Goal: Task Accomplishment & Management: Manage account settings

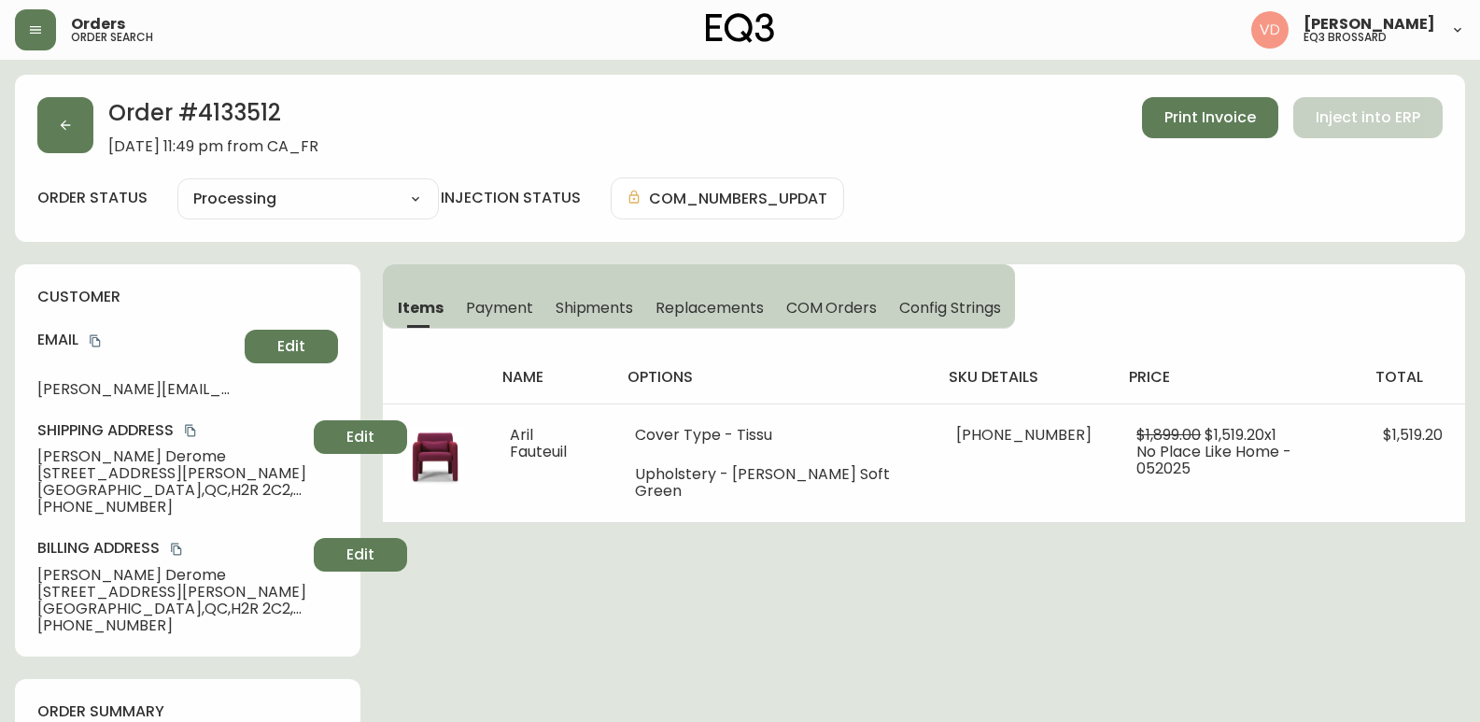
select select "PROCESSING"
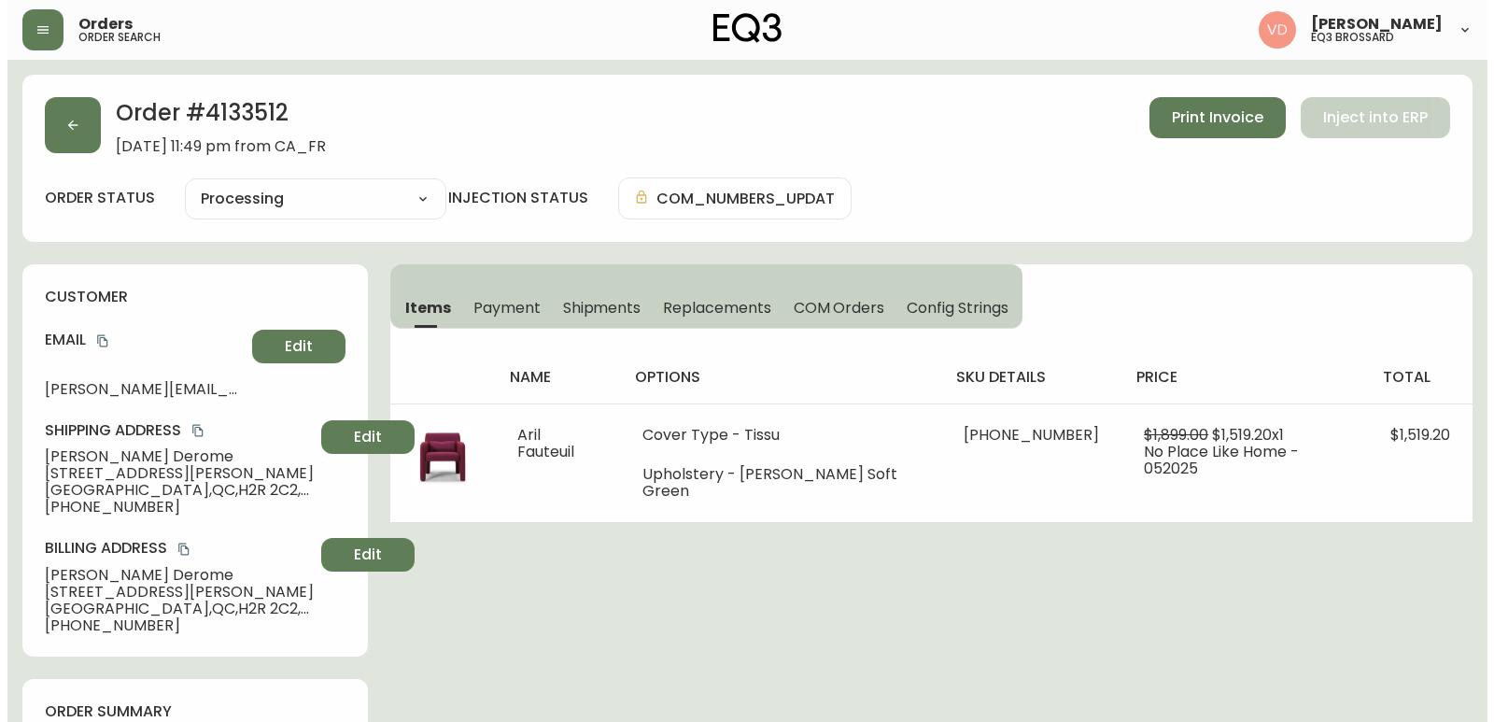
scroll to position [952, 0]
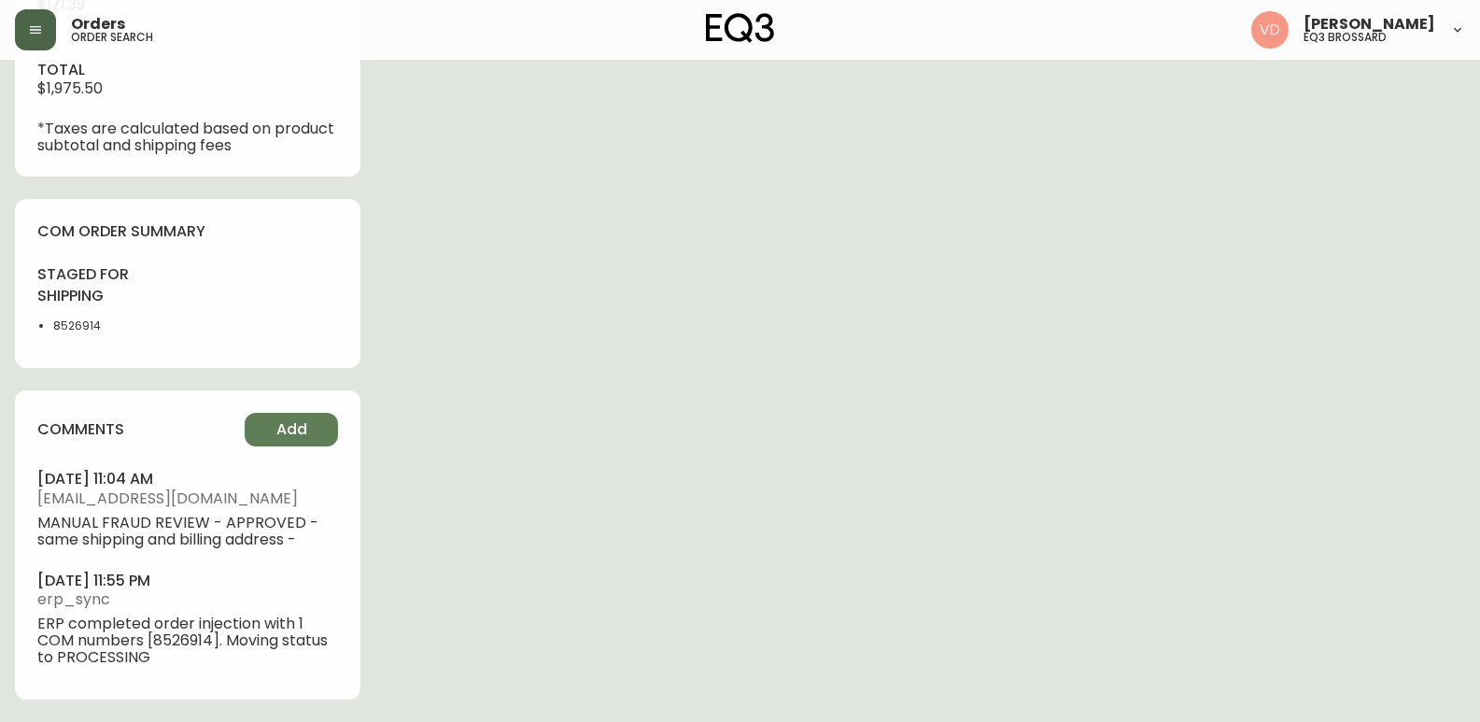
click at [25, 26] on button "button" at bounding box center [35, 29] width 41 height 41
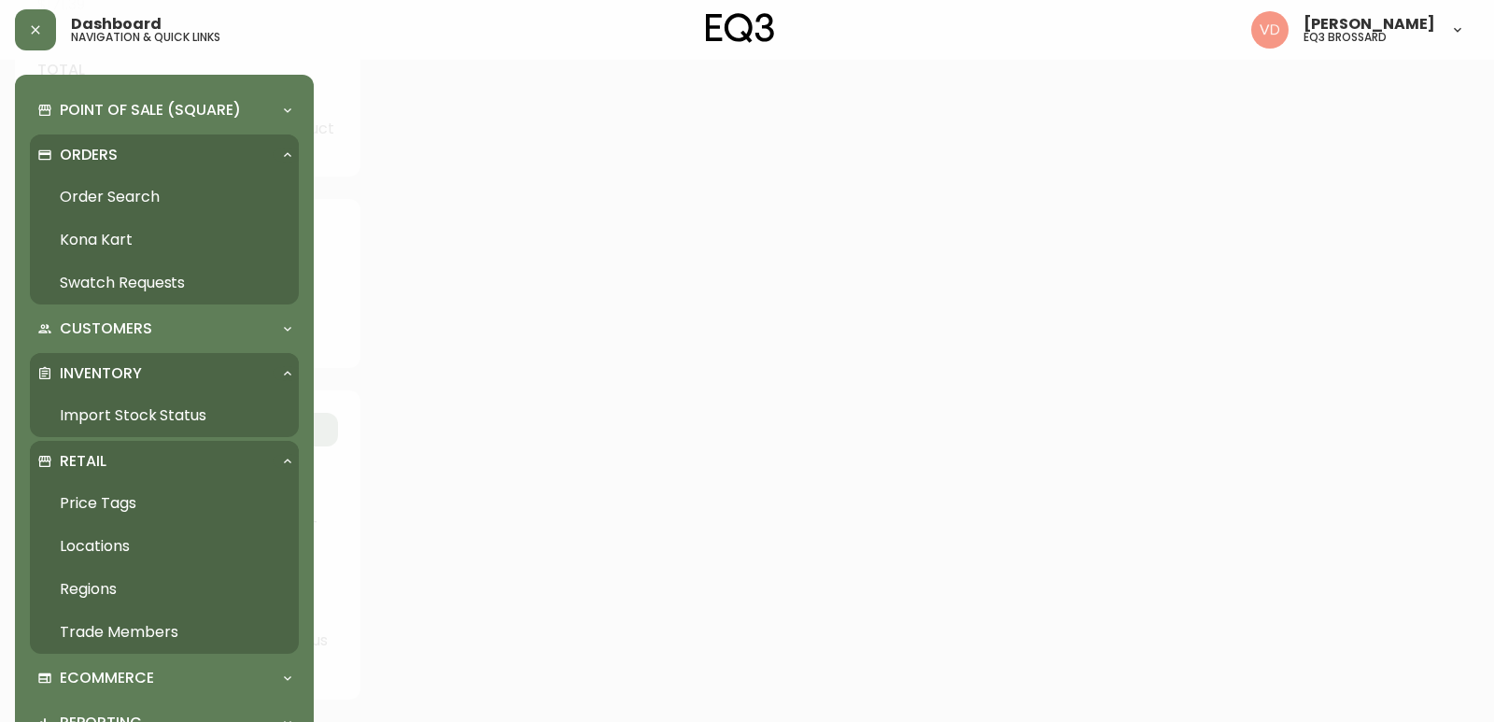
click at [147, 139] on div "Orders" at bounding box center [164, 154] width 269 height 41
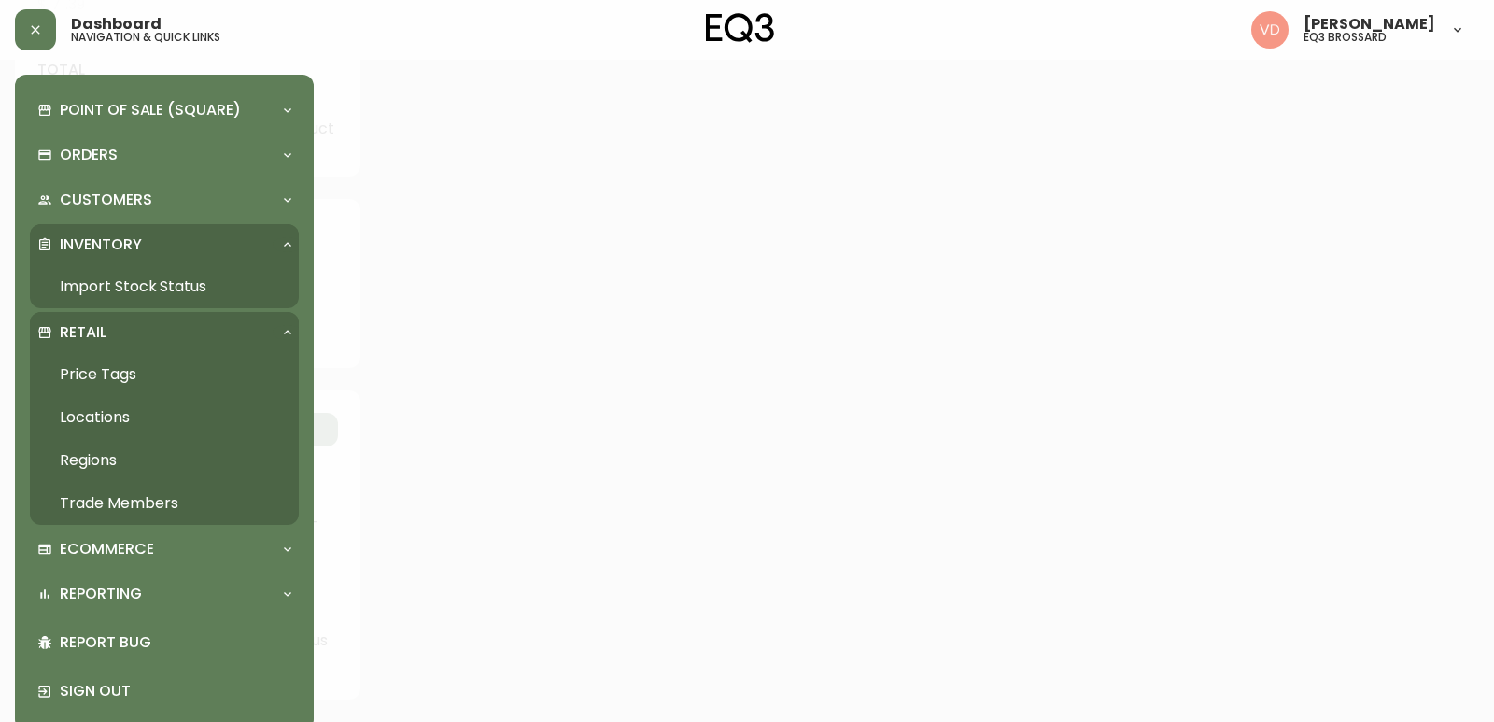
click at [112, 504] on link "Trade Members" at bounding box center [164, 503] width 269 height 43
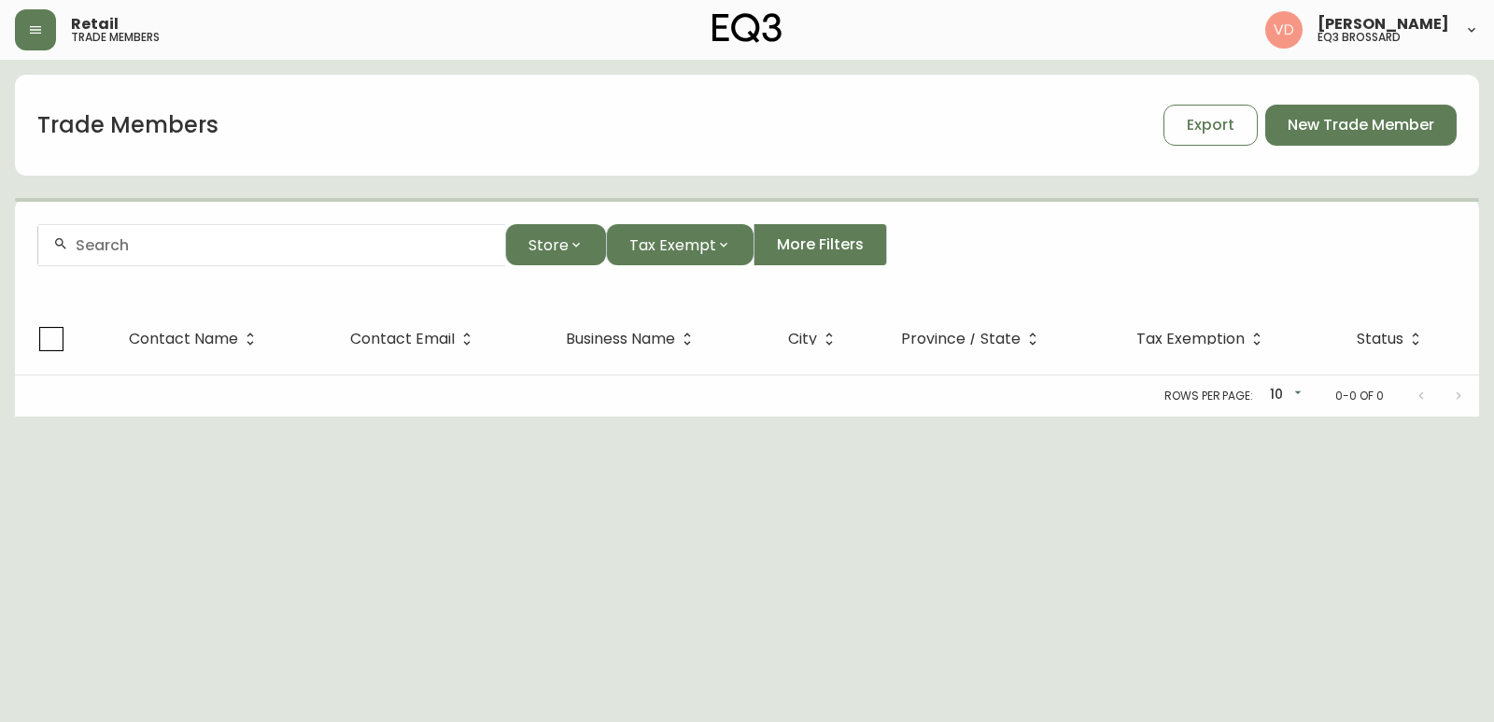
click at [291, 255] on div at bounding box center [271, 245] width 467 height 42
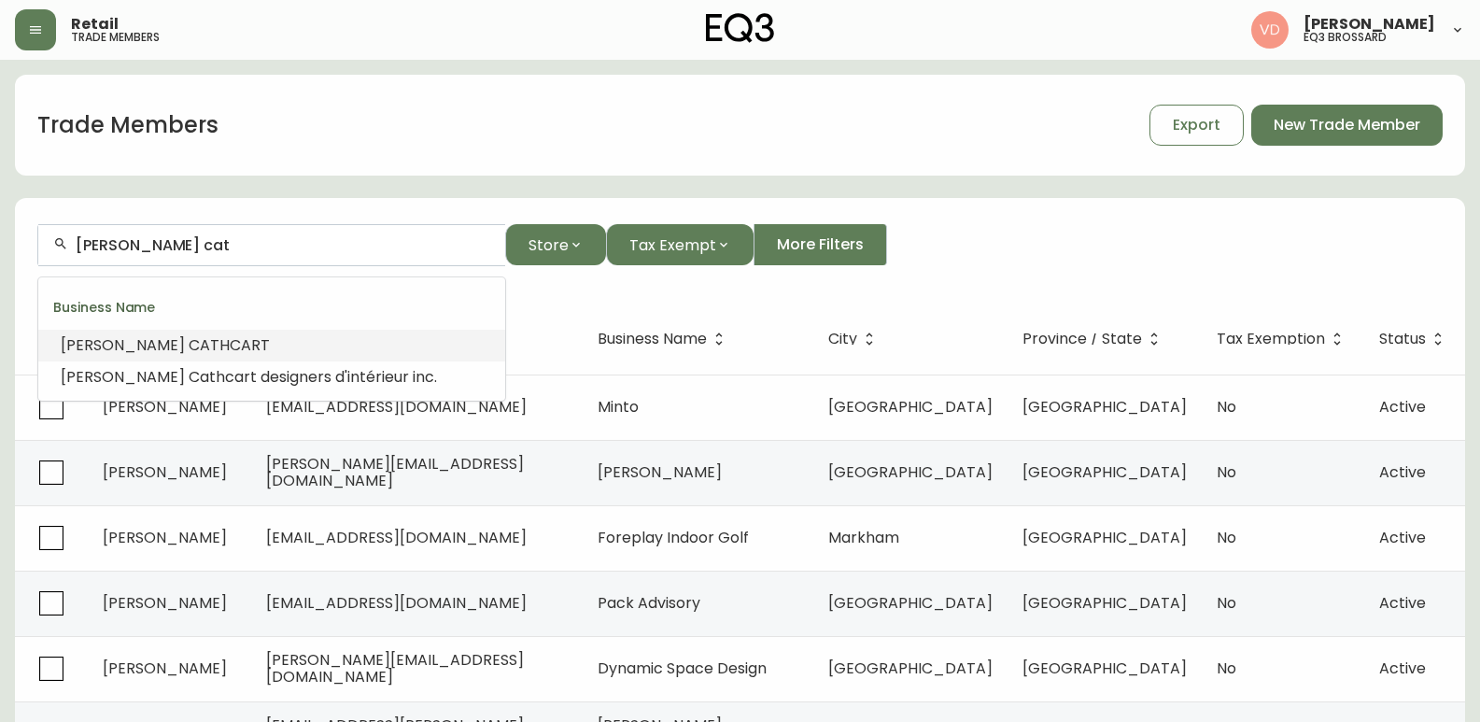
click at [275, 343] on li "[PERSON_NAME] CAT HCART" at bounding box center [271, 346] width 467 height 32
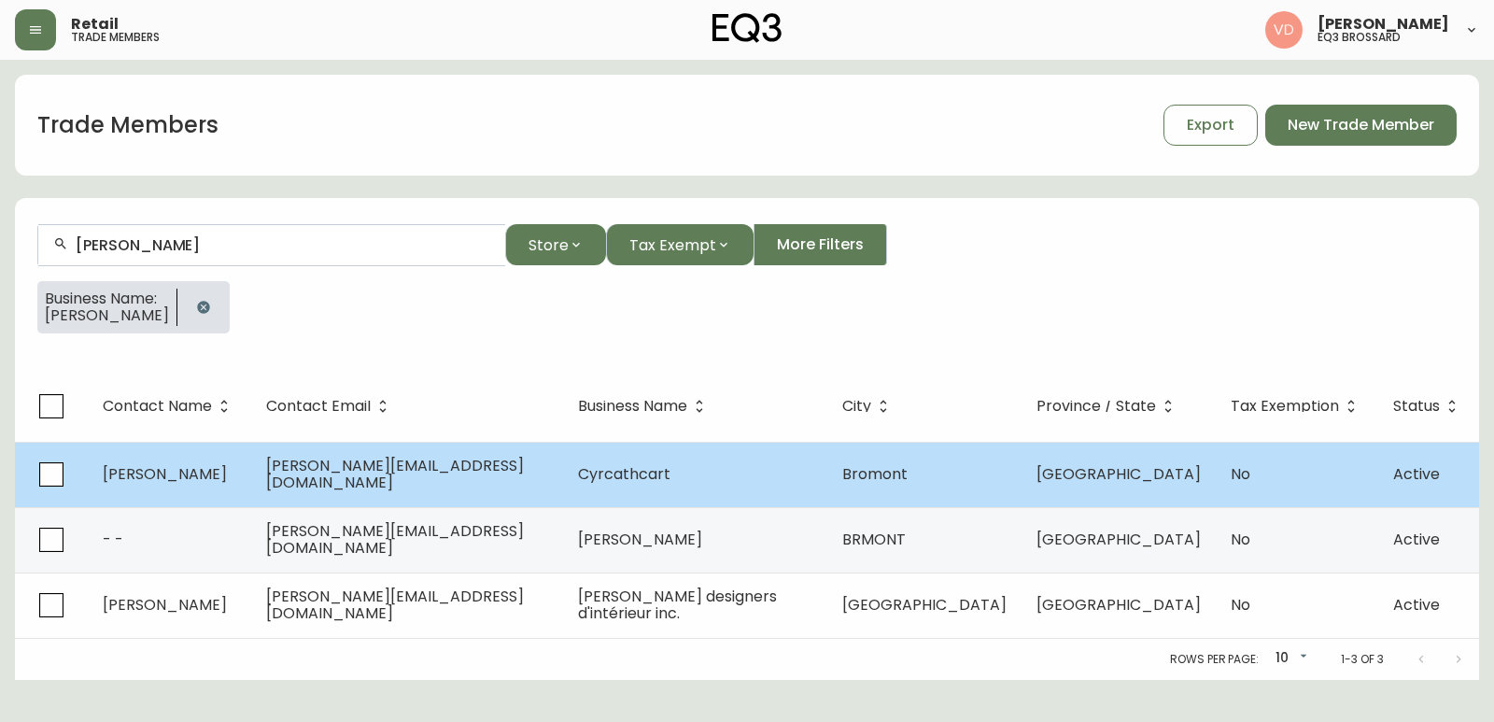
type input "[PERSON_NAME]"
click at [682, 495] on td "Cyrcathcart" at bounding box center [695, 474] width 264 height 65
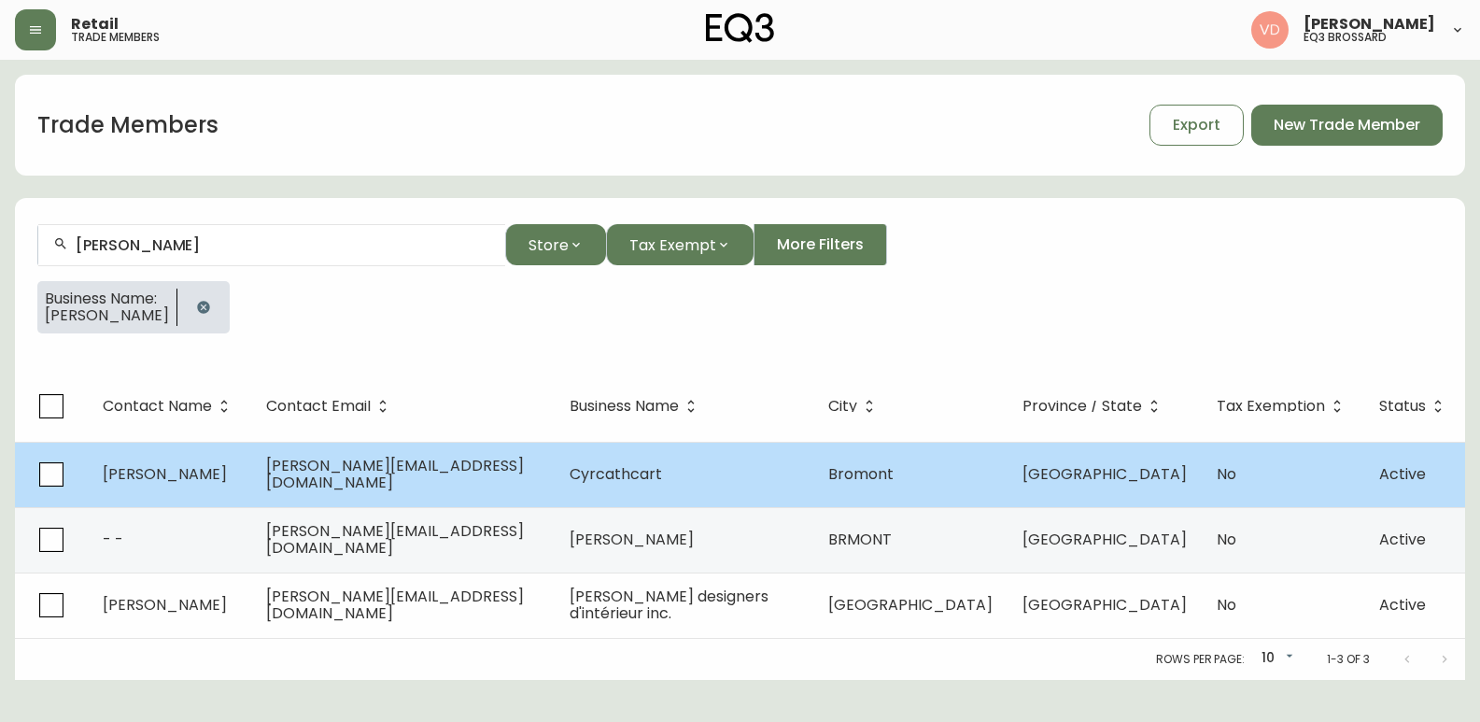
select select "QC"
select select "CA"
select select "CA_FR"
select select "Other"
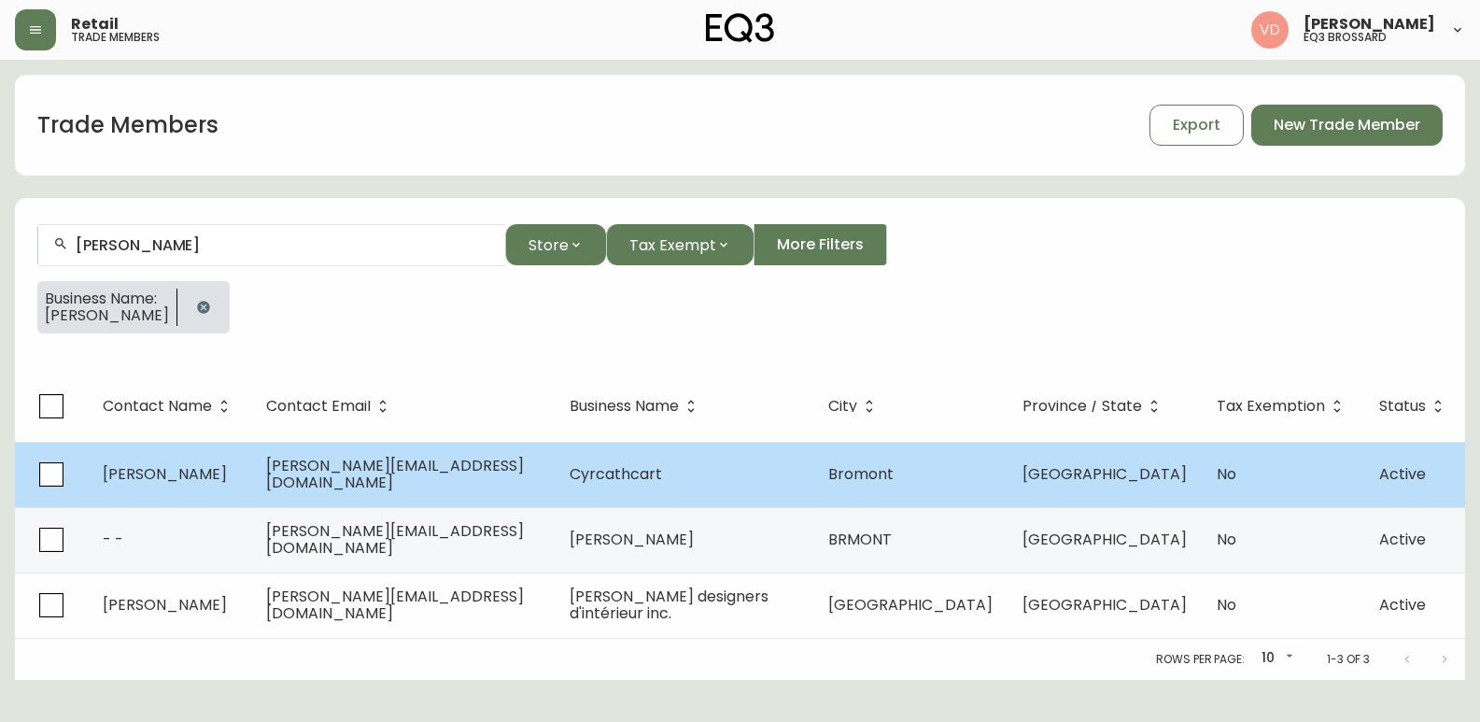
select select "false"
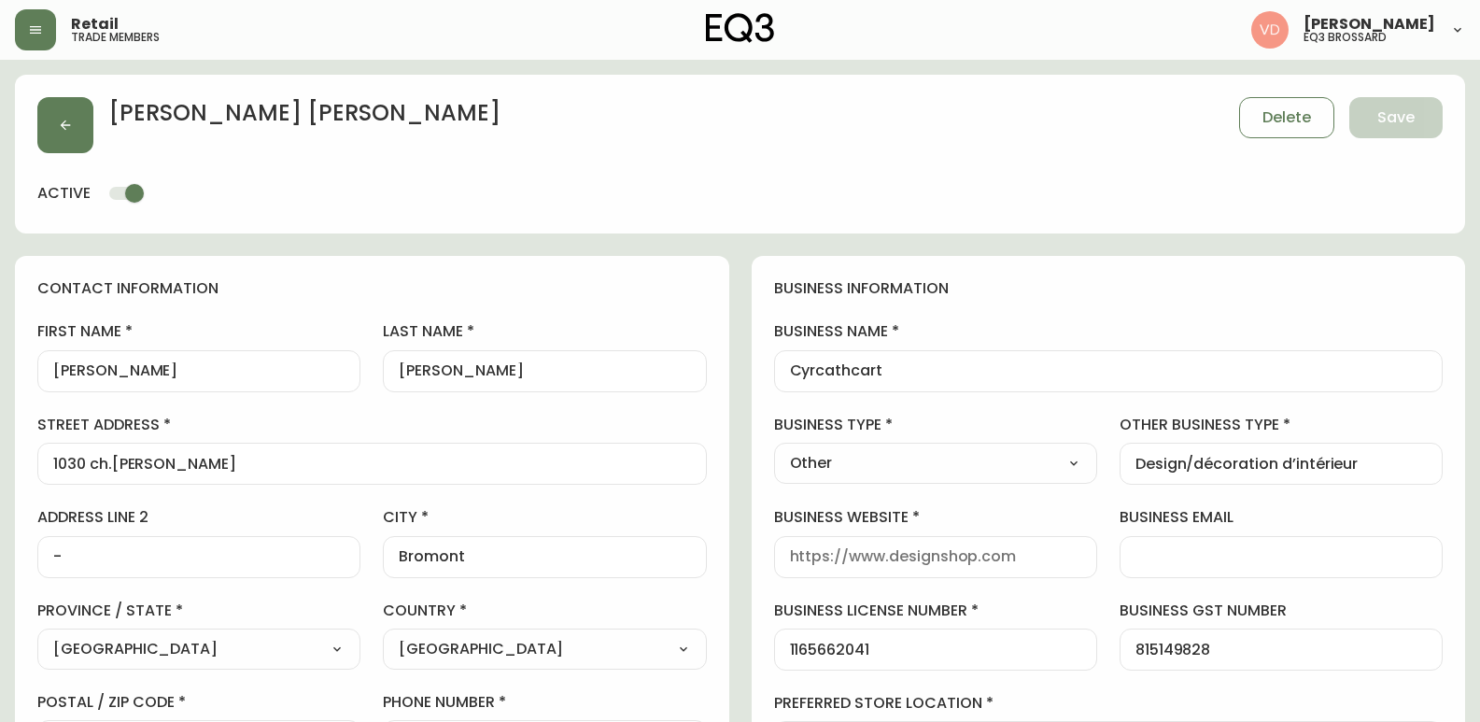
type input "EQ3 Brossard"
select select "cjw10z96u00fa6gs0941re9ze"
click at [117, 489] on div "first name [PERSON_NAME] last name [PERSON_NAME][GEOGRAPHIC_DATA] address 1030 …" at bounding box center [371, 587] width 669 height 533
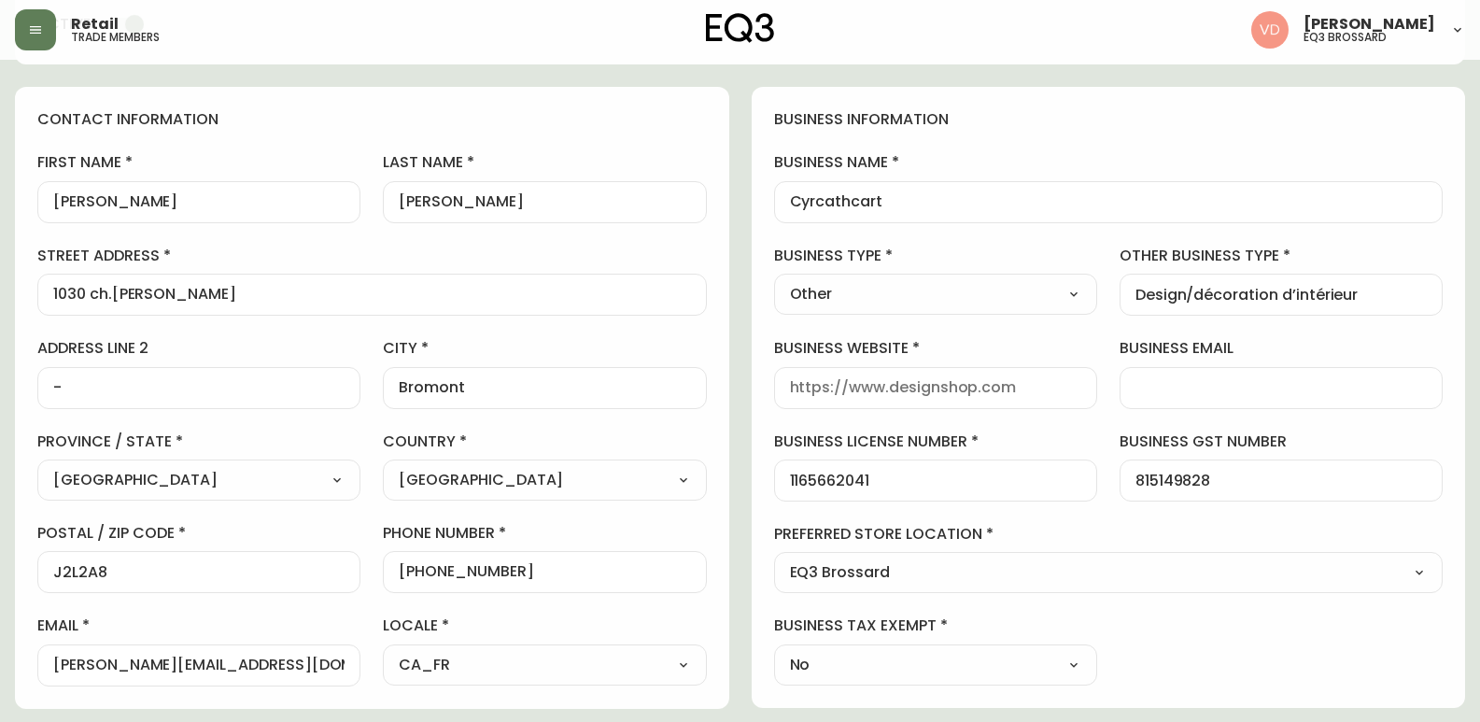
scroll to position [374, 0]
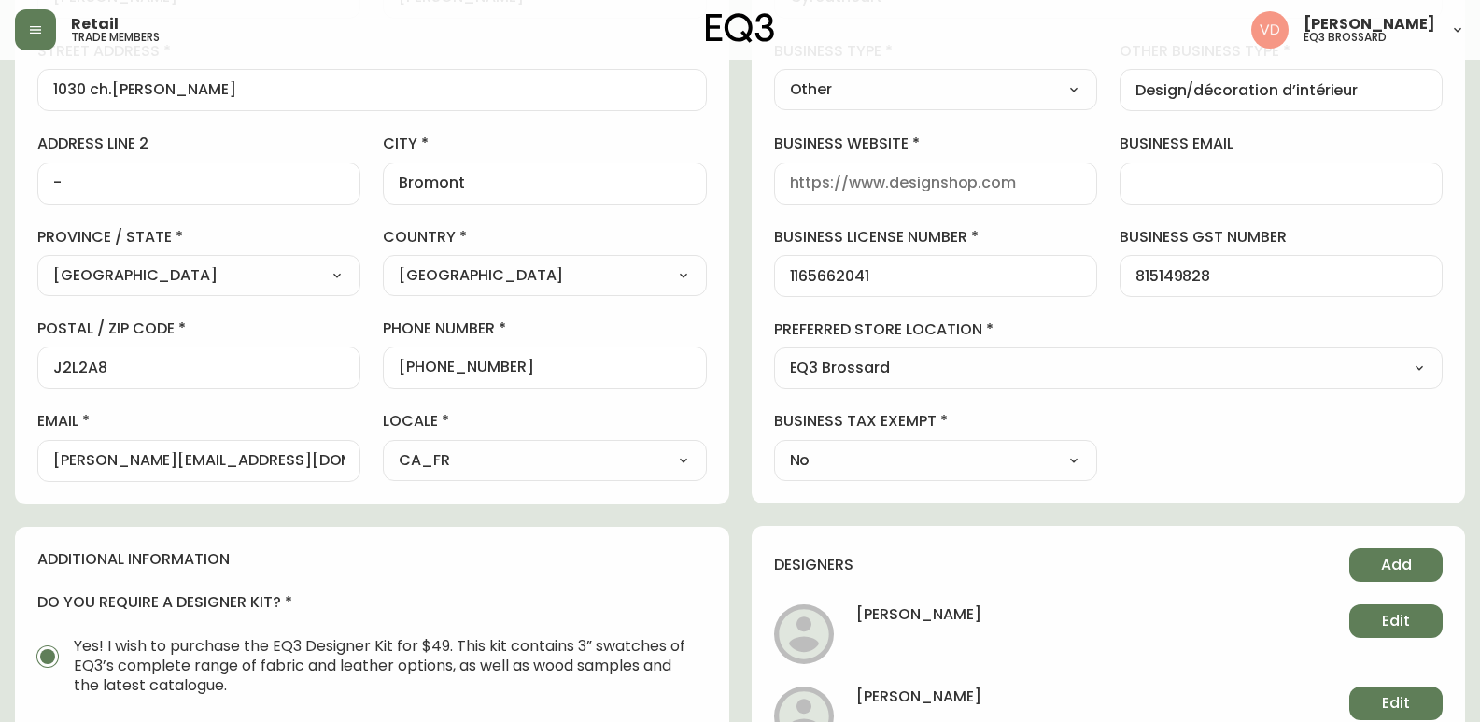
click at [470, 365] on input "[PHONE_NUMBER]" at bounding box center [544, 368] width 291 height 18
click at [512, 370] on input "[PHONE_NUMBER]" at bounding box center [544, 368] width 291 height 18
drag, startPoint x: 440, startPoint y: 365, endPoint x: 416, endPoint y: 373, distance: 24.5
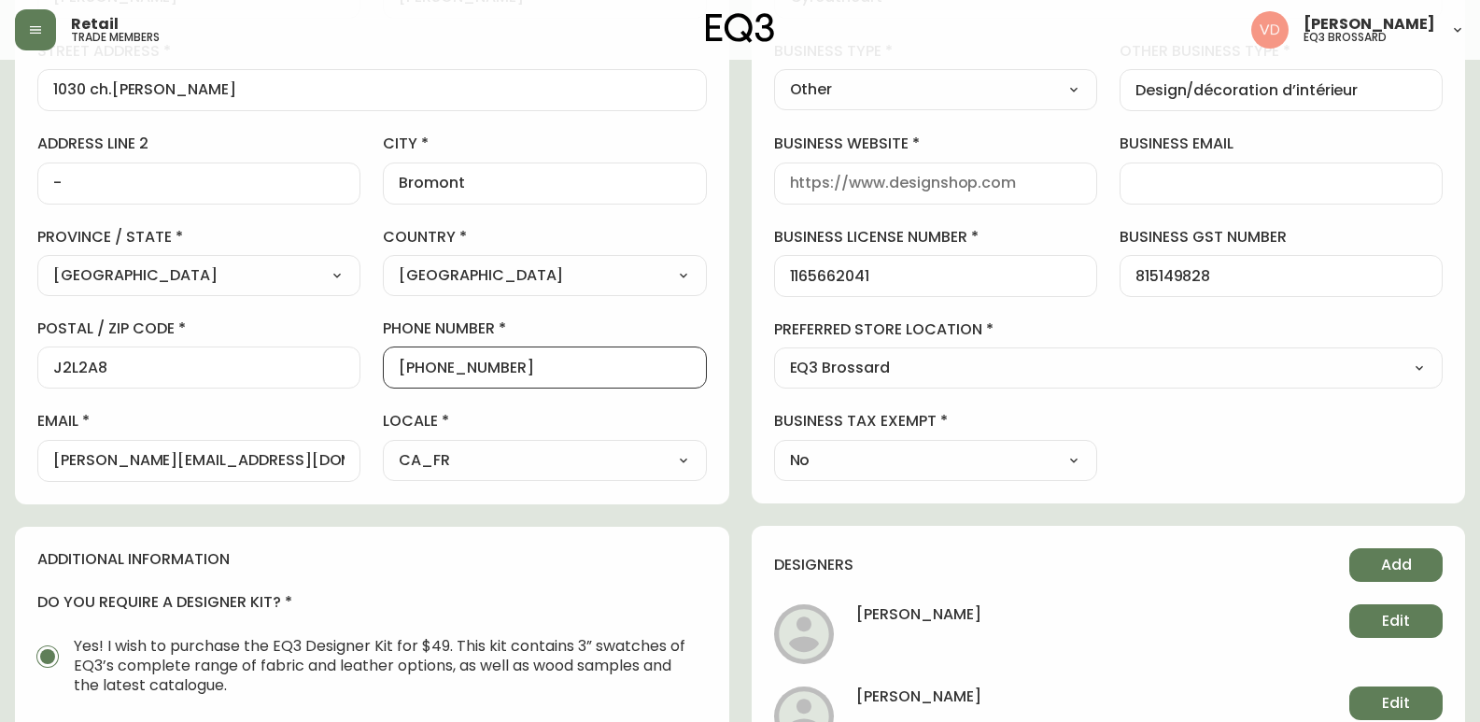
click at [416, 373] on input "[PHONE_NUMBER]" at bounding box center [544, 368] width 291 height 18
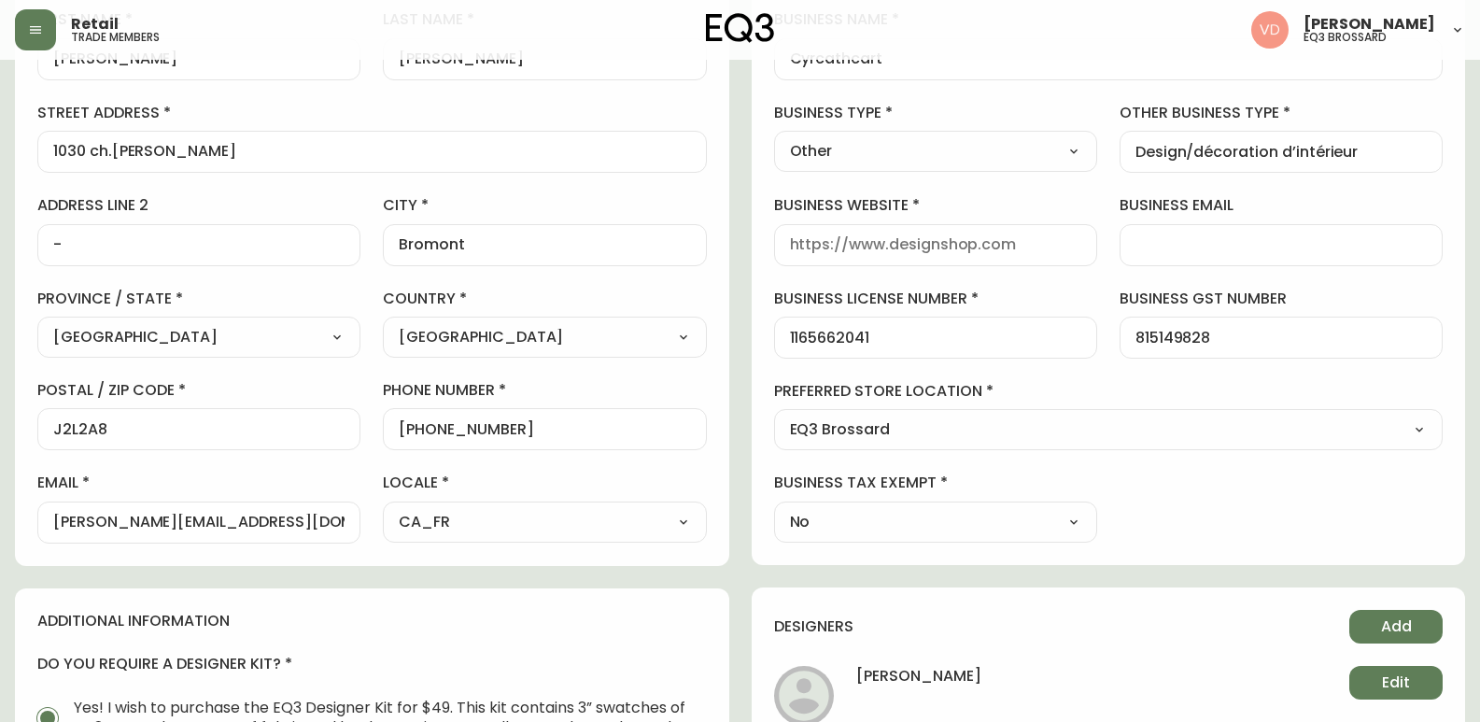
scroll to position [93, 0]
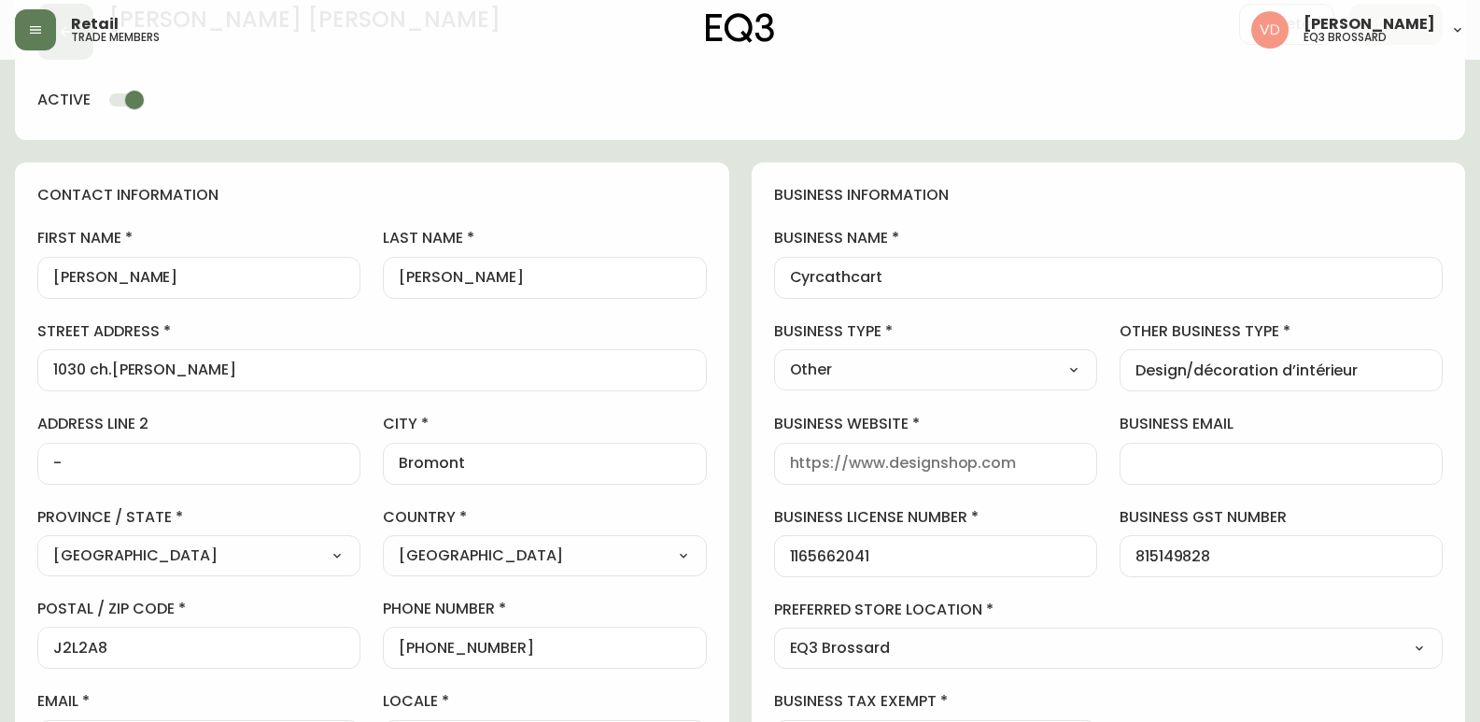
click at [0, 372] on main "[PERSON_NAME] Save active contact information first name [PERSON_NAME] last nam…" at bounding box center [740, 721] width 1480 height 1511
click at [0, 485] on main "[PERSON_NAME] Save active contact information first name [PERSON_NAME] last nam…" at bounding box center [740, 721] width 1480 height 1511
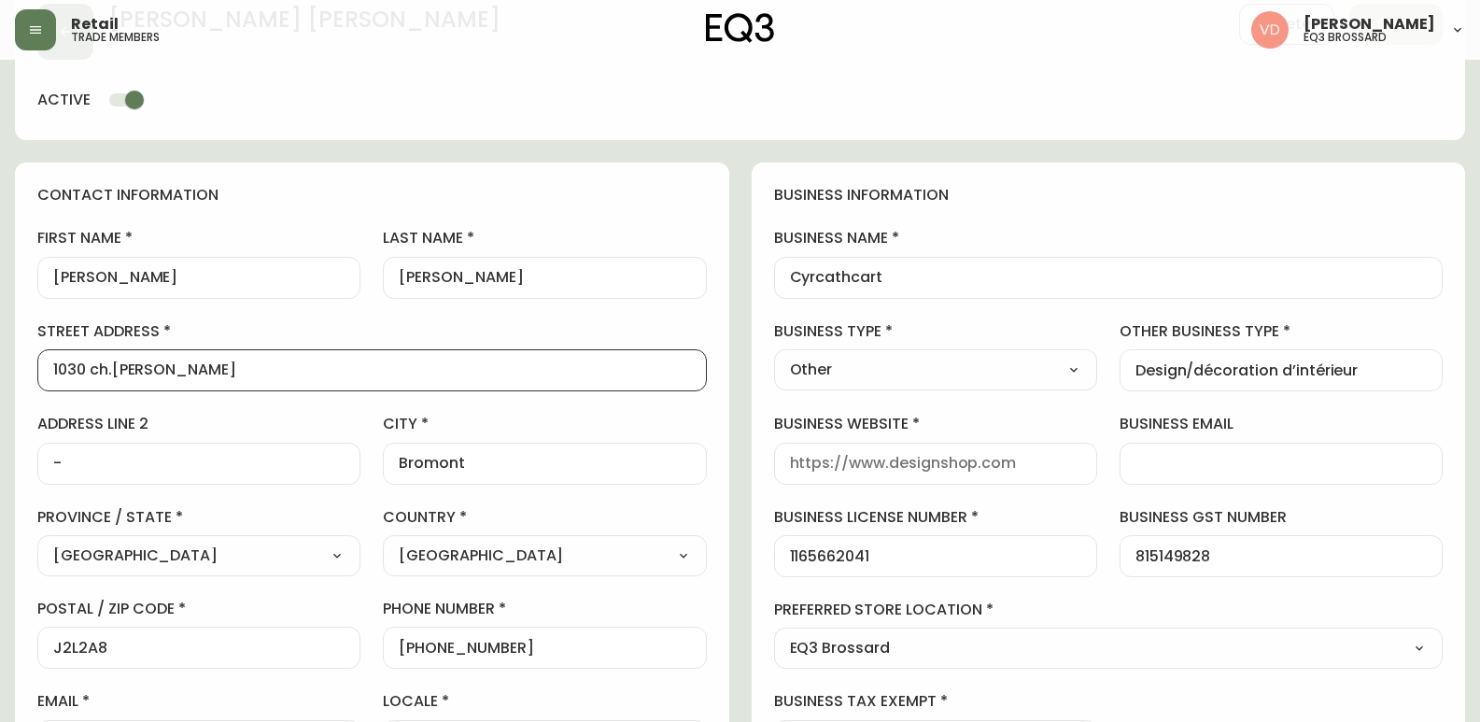
scroll to position [0, 0]
drag, startPoint x: 308, startPoint y: 369, endPoint x: 0, endPoint y: 366, distance: 308.2
click at [0, 366] on main "[PERSON_NAME] Save active contact information first name [PERSON_NAME] last nam…" at bounding box center [740, 721] width 1480 height 1511
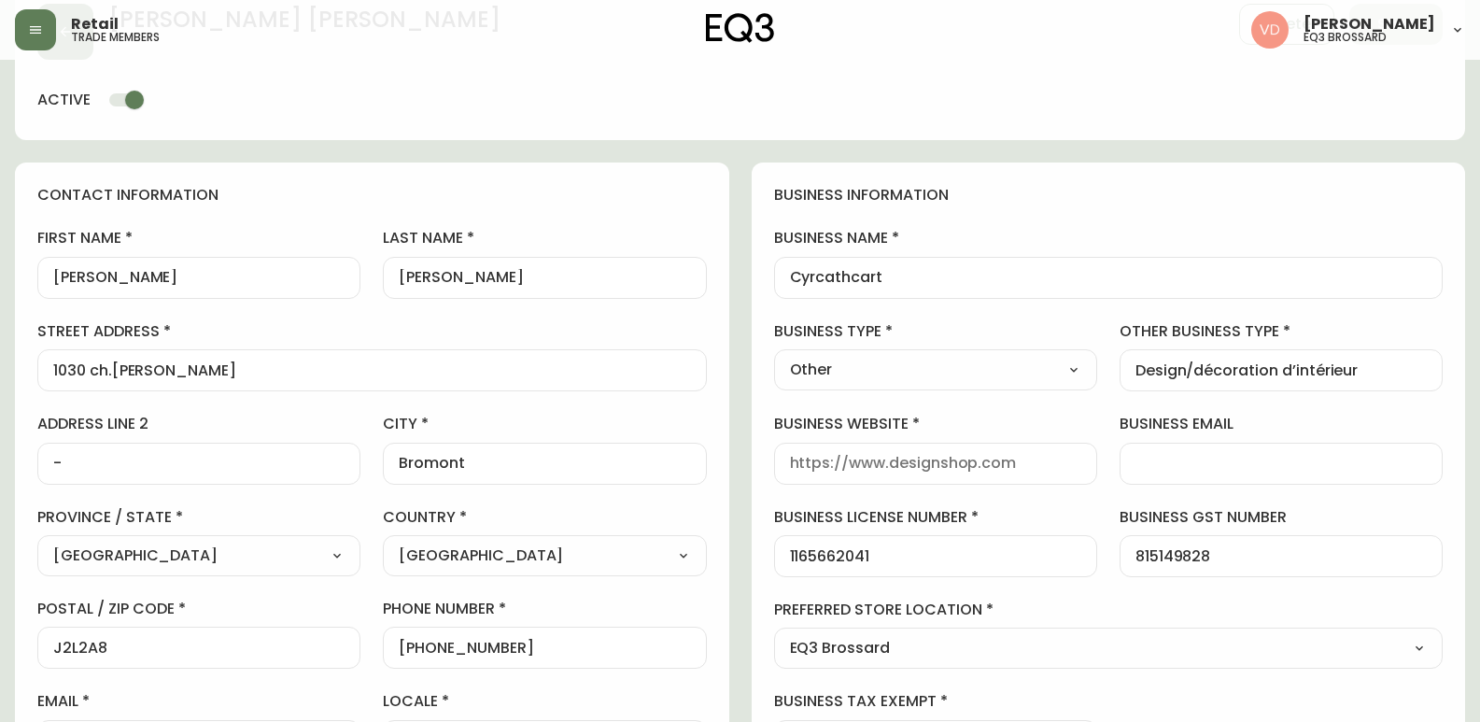
click at [0, 467] on main "[PERSON_NAME] Save active contact information first name [PERSON_NAME] last nam…" at bounding box center [740, 721] width 1480 height 1511
drag, startPoint x: 165, startPoint y: 646, endPoint x: 0, endPoint y: 644, distance: 165.3
click at [0, 644] on main "[PERSON_NAME] Save active contact information first name [PERSON_NAME] last nam…" at bounding box center [740, 721] width 1480 height 1511
click at [0, 447] on main "[PERSON_NAME] Save active contact information first name [PERSON_NAME] last nam…" at bounding box center [740, 721] width 1480 height 1511
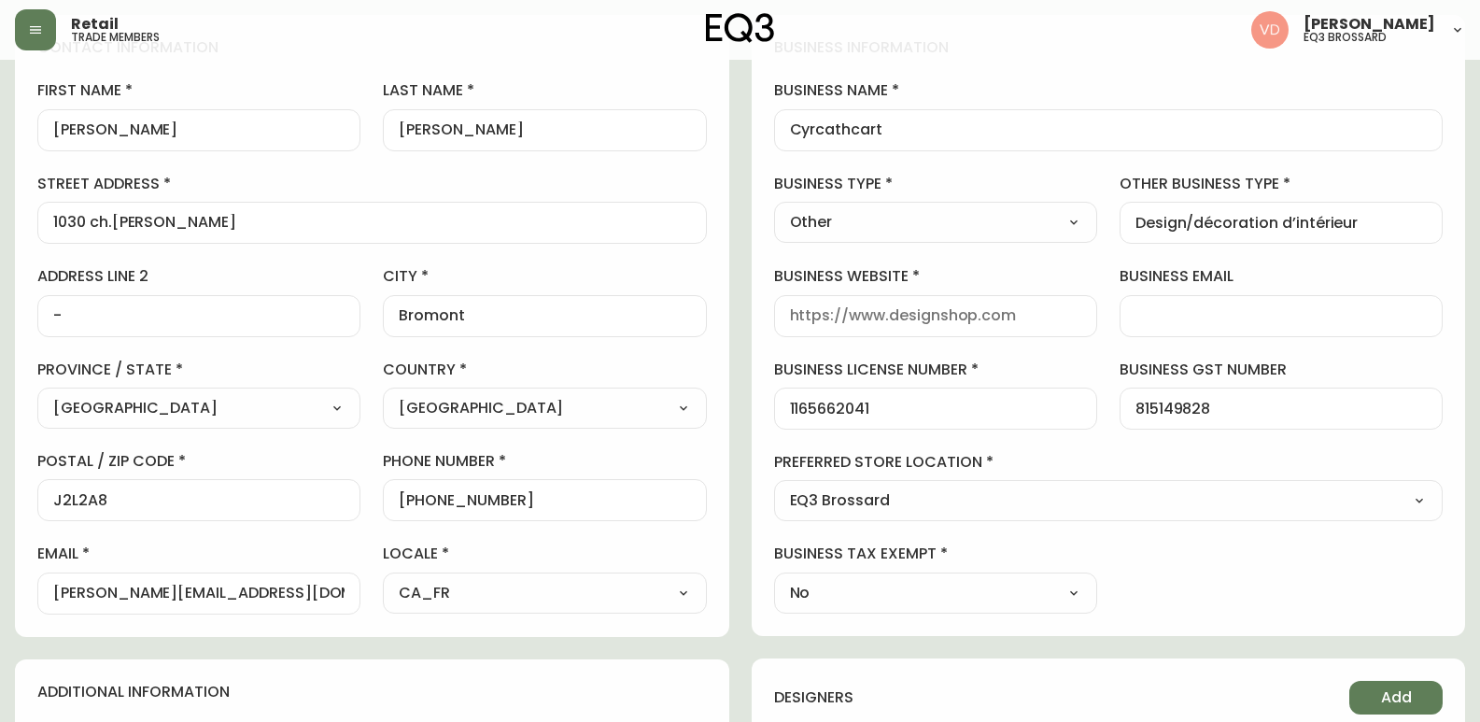
scroll to position [467, 0]
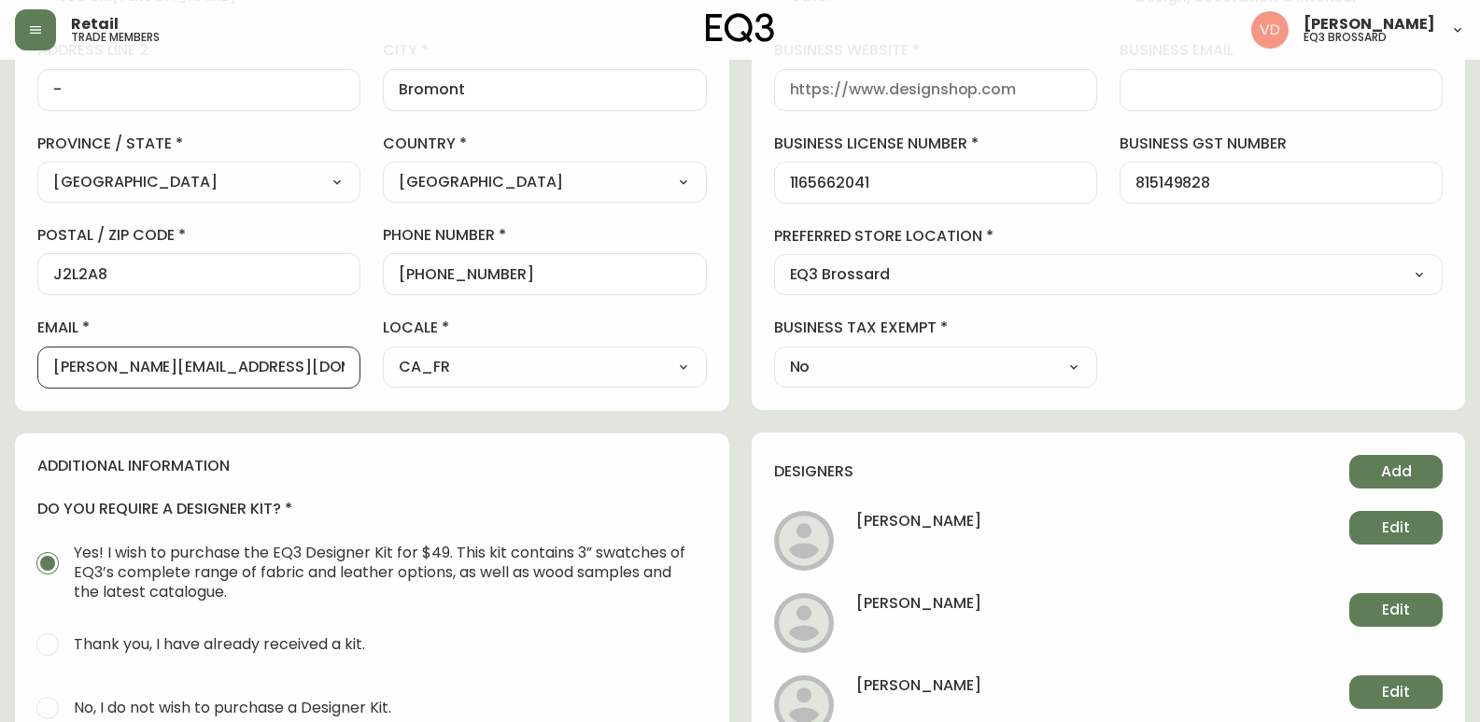
drag, startPoint x: 265, startPoint y: 364, endPoint x: 0, endPoint y: 345, distance: 265.9
click at [0, 345] on main "[PERSON_NAME] Save active contact information first name [PERSON_NAME] last nam…" at bounding box center [740, 348] width 1480 height 1511
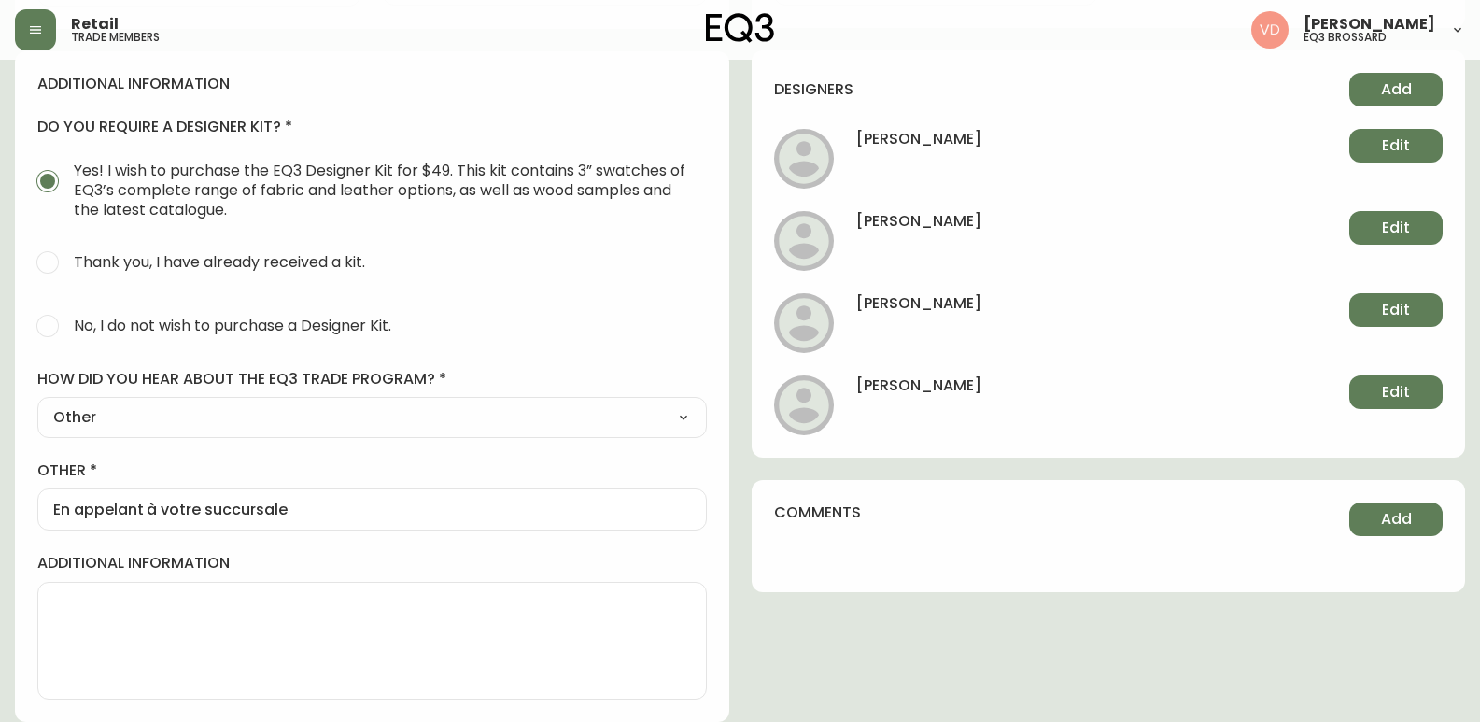
scroll to position [755, 0]
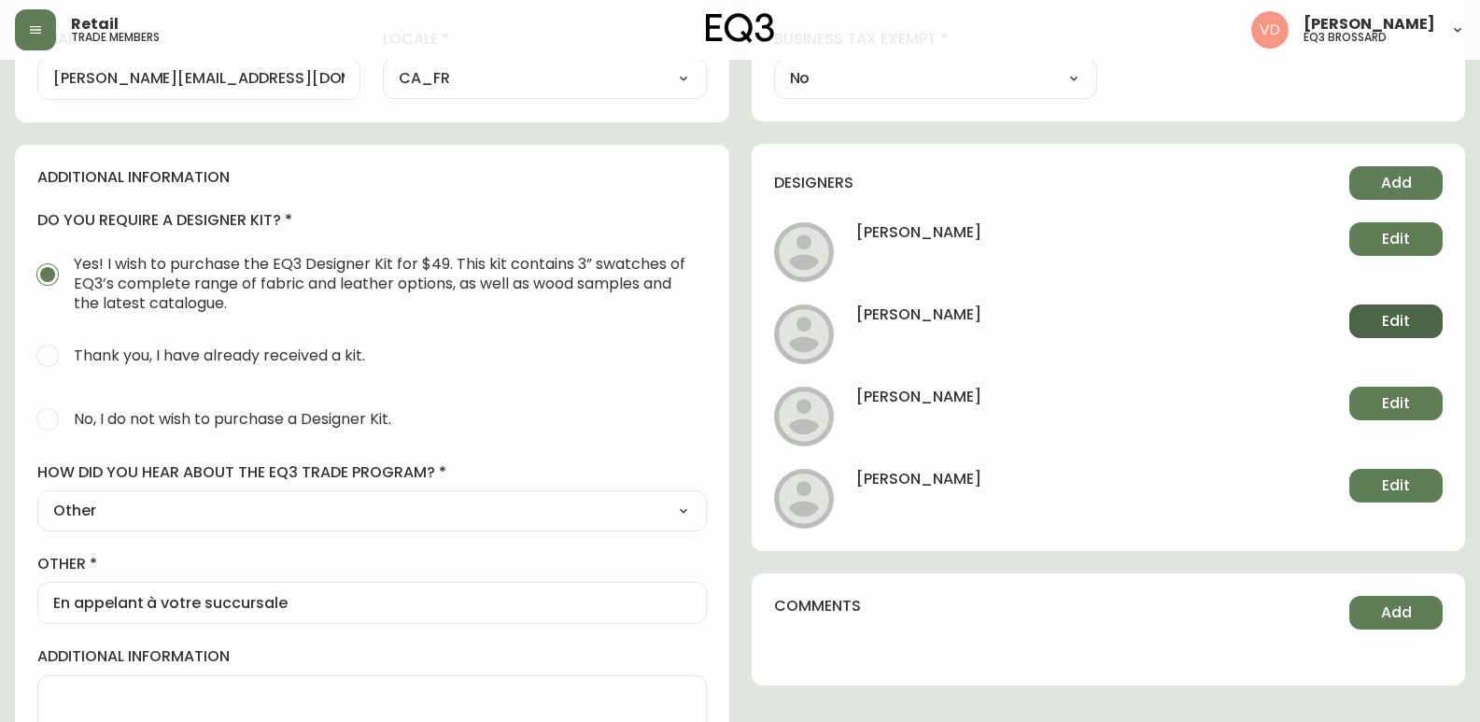
click at [1392, 317] on span "Edit" at bounding box center [1396, 321] width 28 height 21
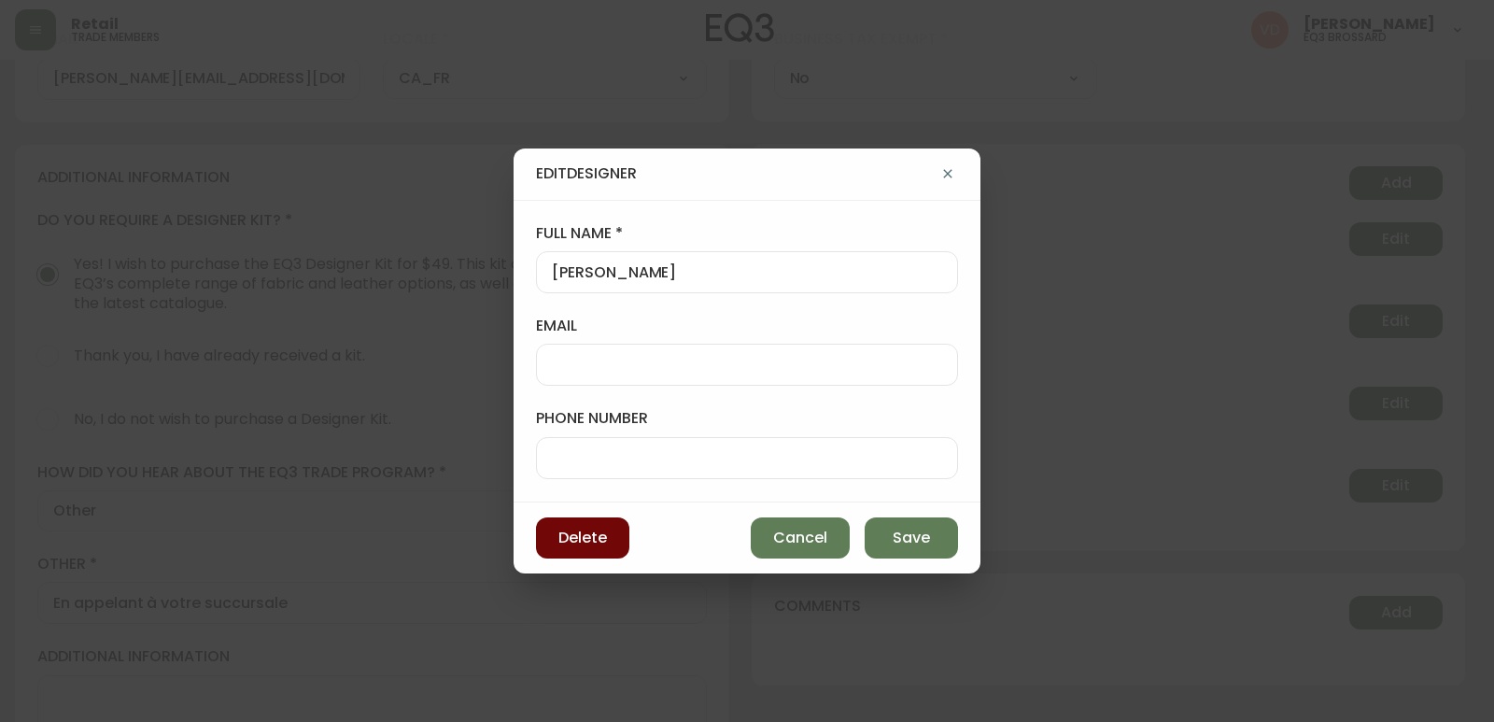
click at [600, 526] on button "Delete" at bounding box center [582, 537] width 93 height 41
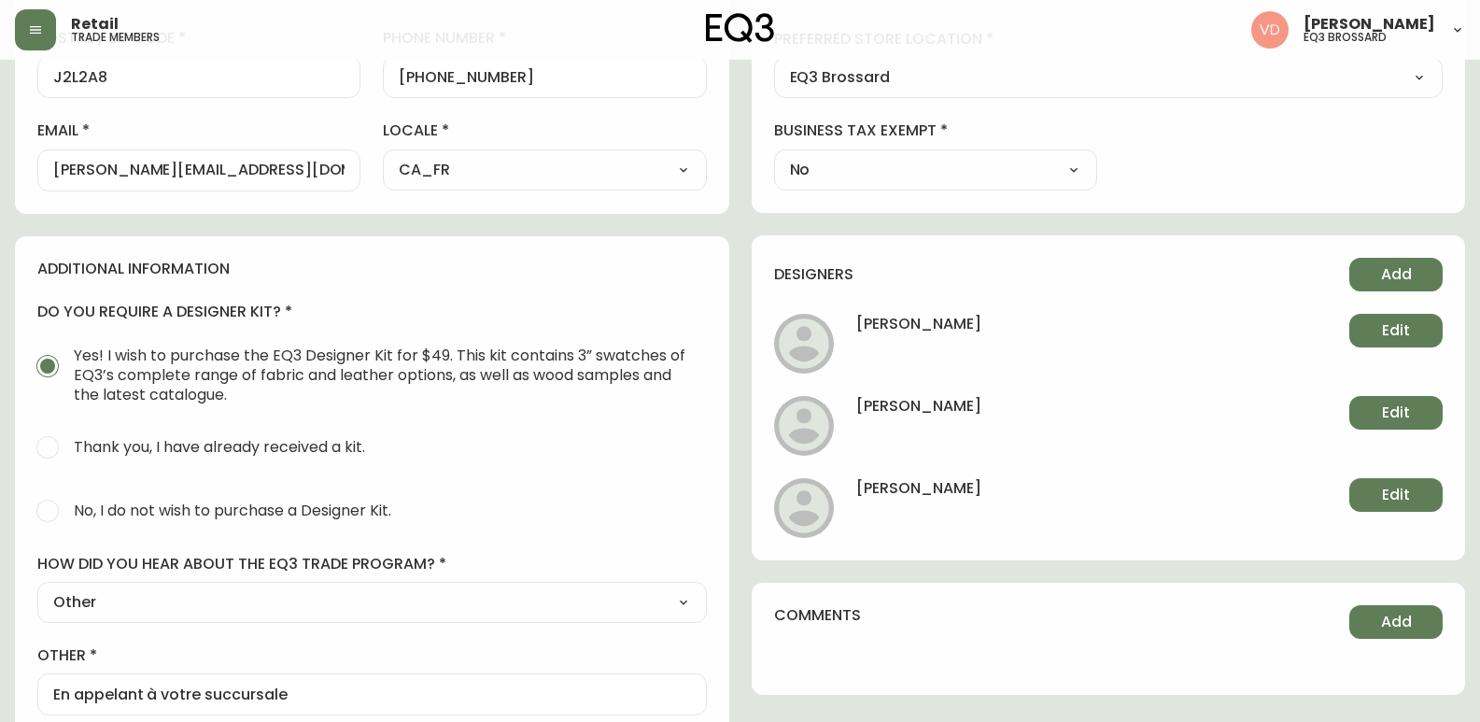
scroll to position [662, 0]
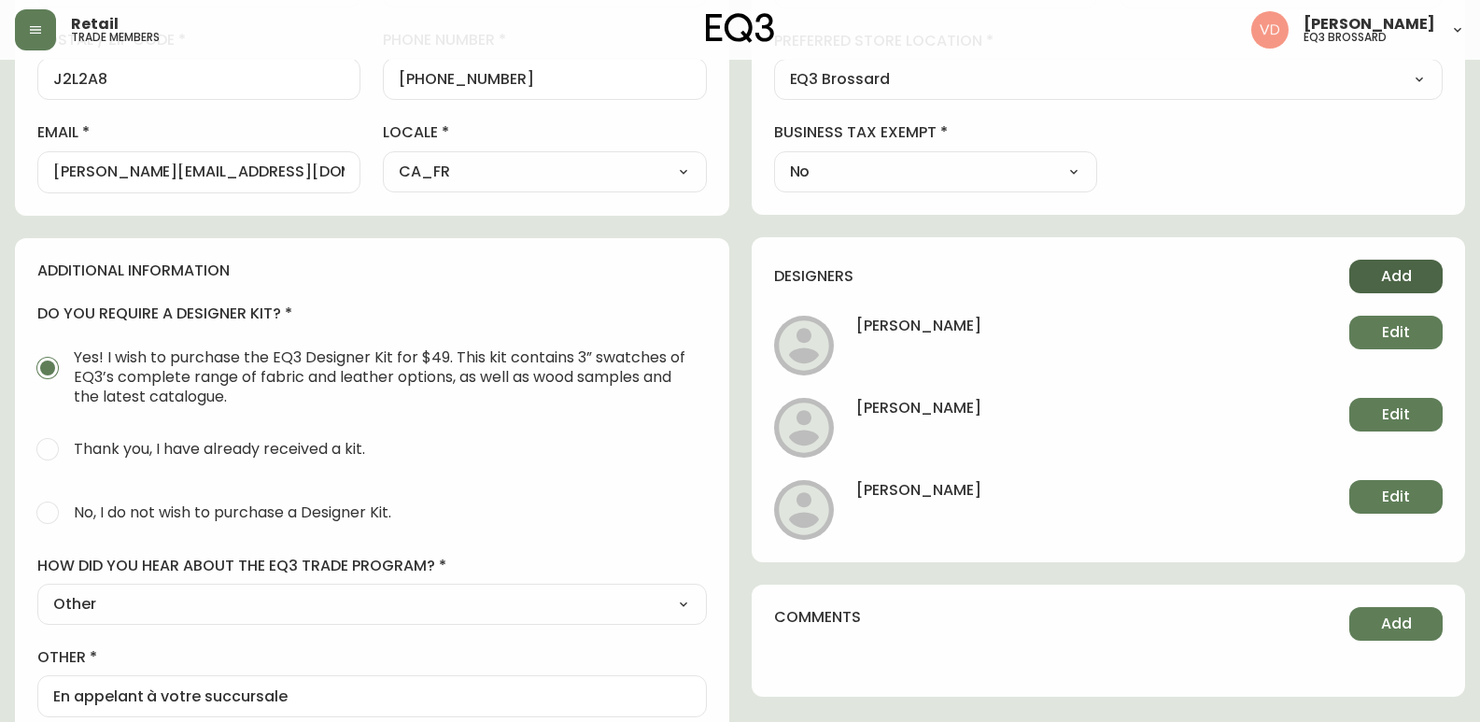
click at [1389, 286] on span "Add" at bounding box center [1396, 276] width 31 height 21
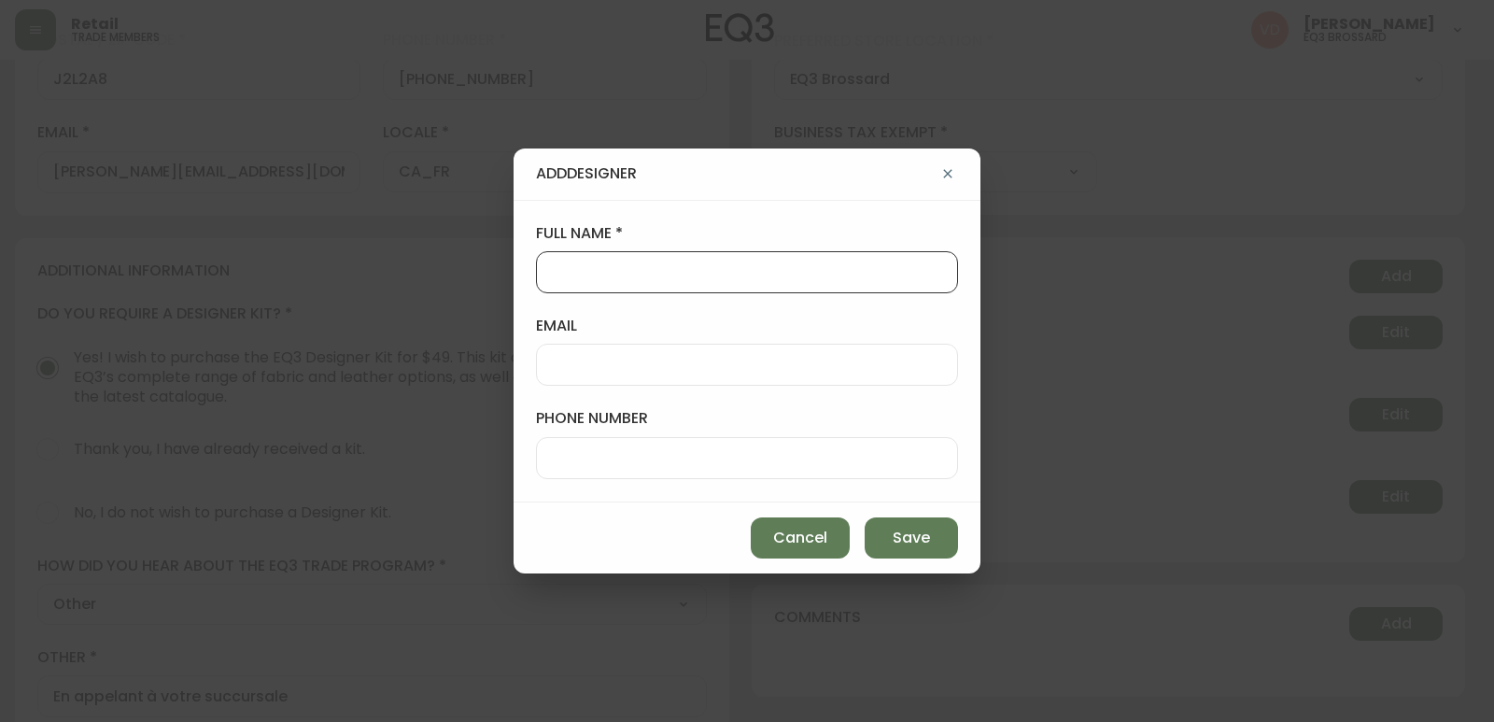
click at [663, 270] on input "full name" at bounding box center [747, 272] width 390 height 18
type input "[PERSON_NAME]"
click at [659, 373] on input "email" at bounding box center [747, 365] width 390 height 18
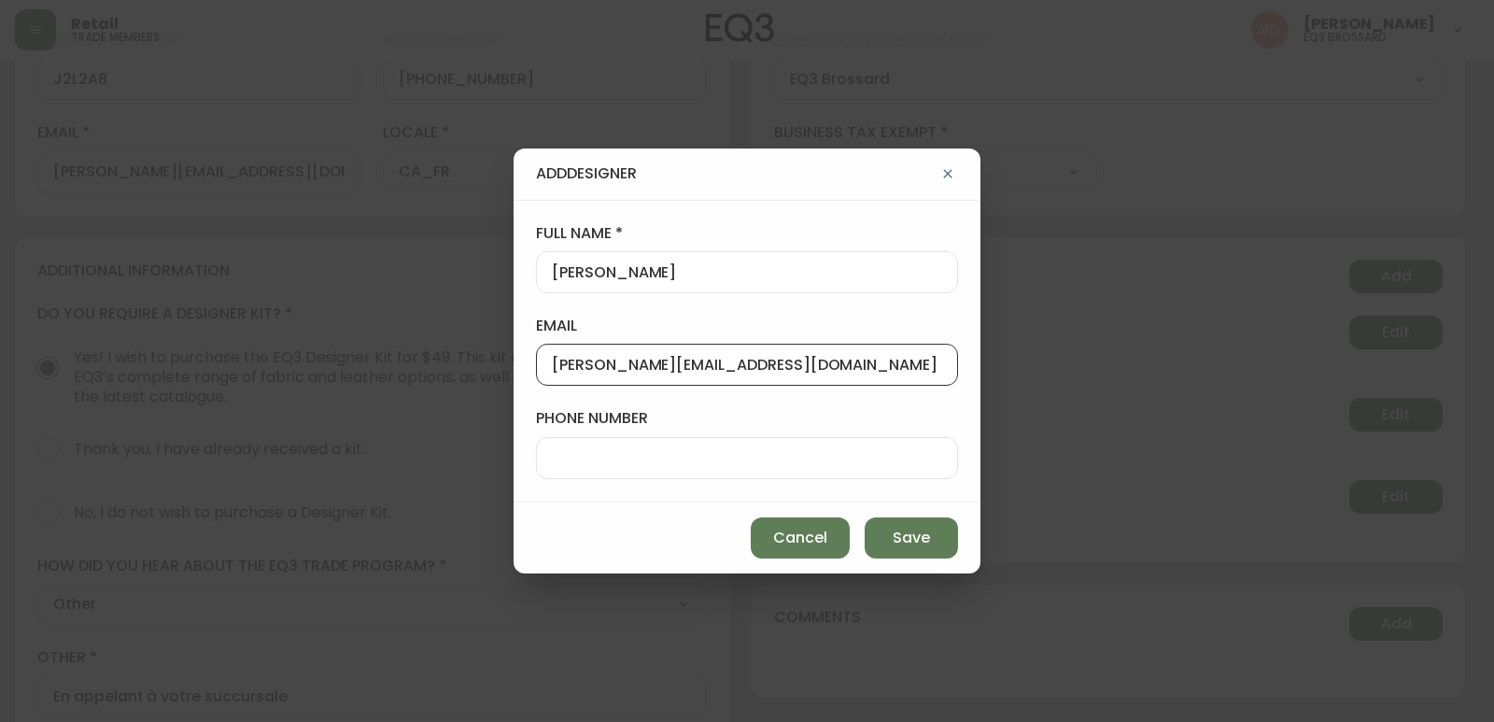
type input "[PERSON_NAME][EMAIL_ADDRESS][DOMAIN_NAME]"
click at [670, 453] on input "phone number" at bounding box center [747, 458] width 390 height 18
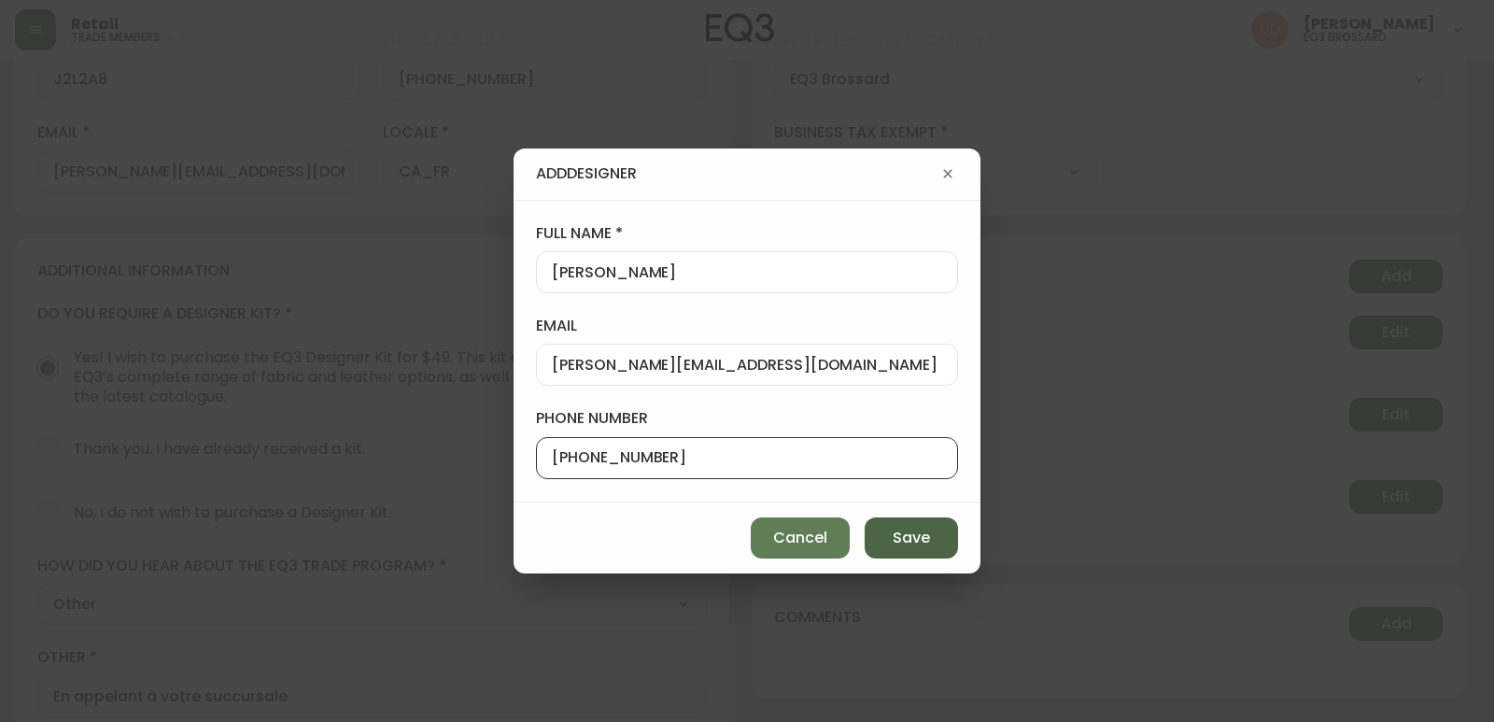
type input "[PHONE_NUMBER]"
click at [909, 542] on span "Save" at bounding box center [911, 538] width 37 height 21
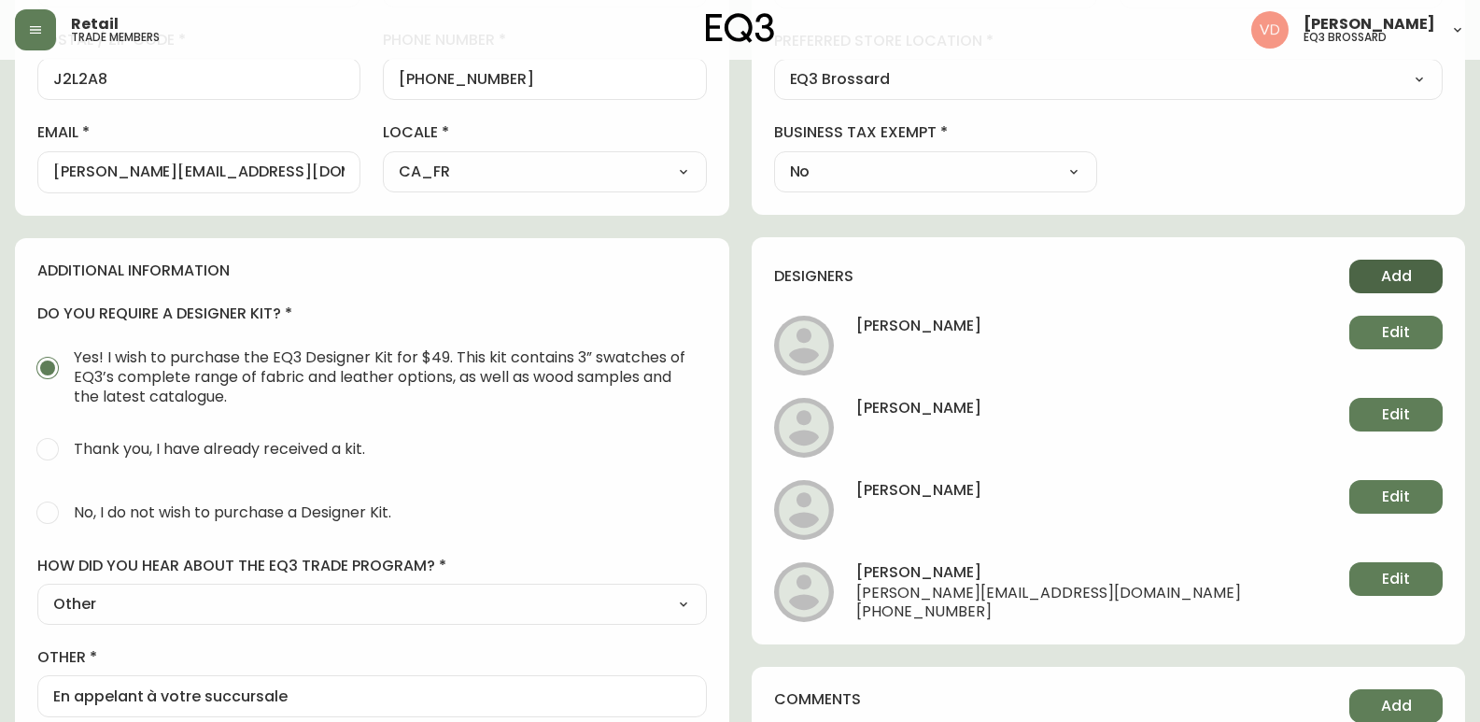
click at [1372, 277] on button "Add" at bounding box center [1395, 277] width 93 height 34
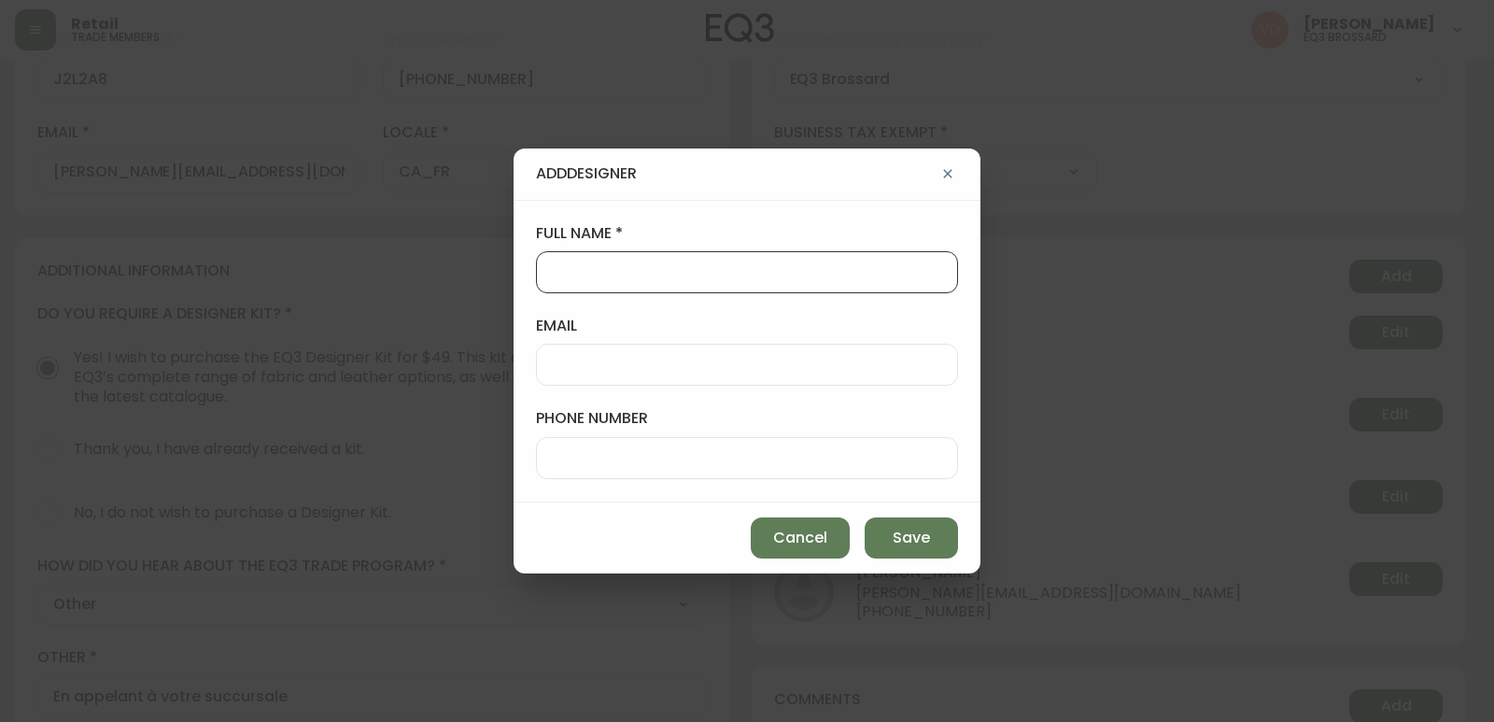
click at [768, 278] on input "full name" at bounding box center [747, 272] width 390 height 18
type input "C"
type input "[PERSON_NAME]"
click at [746, 364] on input "email" at bounding box center [747, 365] width 390 height 18
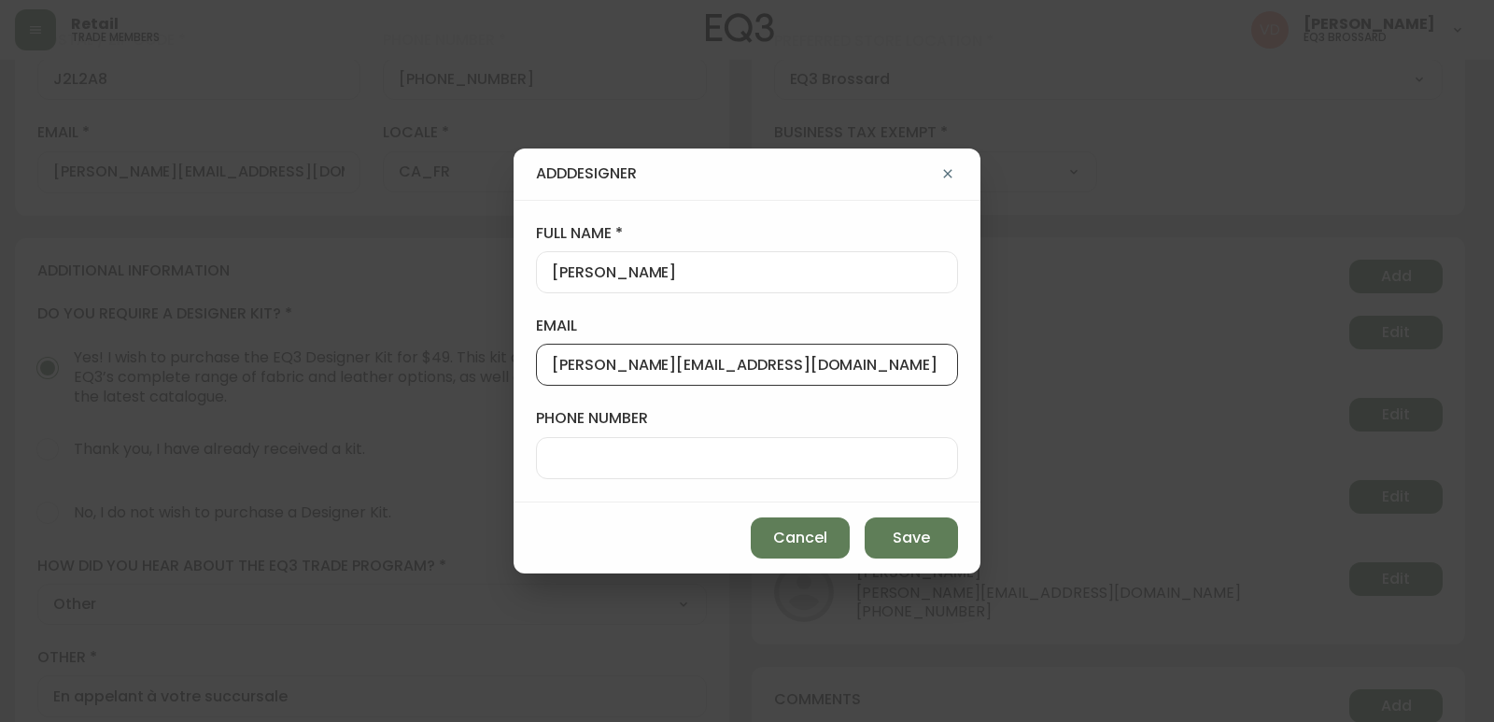
type input "[PERSON_NAME][EMAIL_ADDRESS][DOMAIN_NAME]"
click at [740, 465] on input "phone number" at bounding box center [747, 458] width 390 height 18
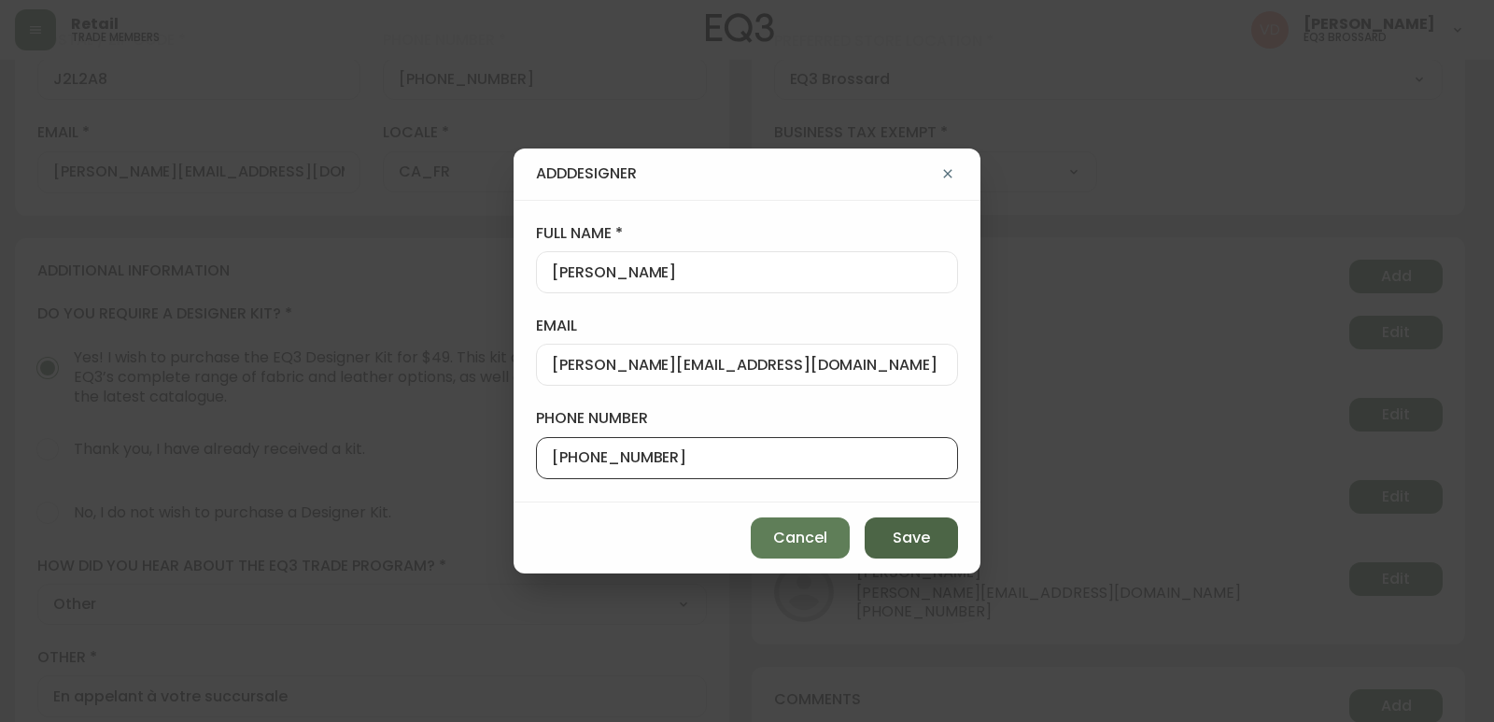
type input "[PHONE_NUMBER]"
click at [903, 549] on button "Save" at bounding box center [911, 537] width 93 height 41
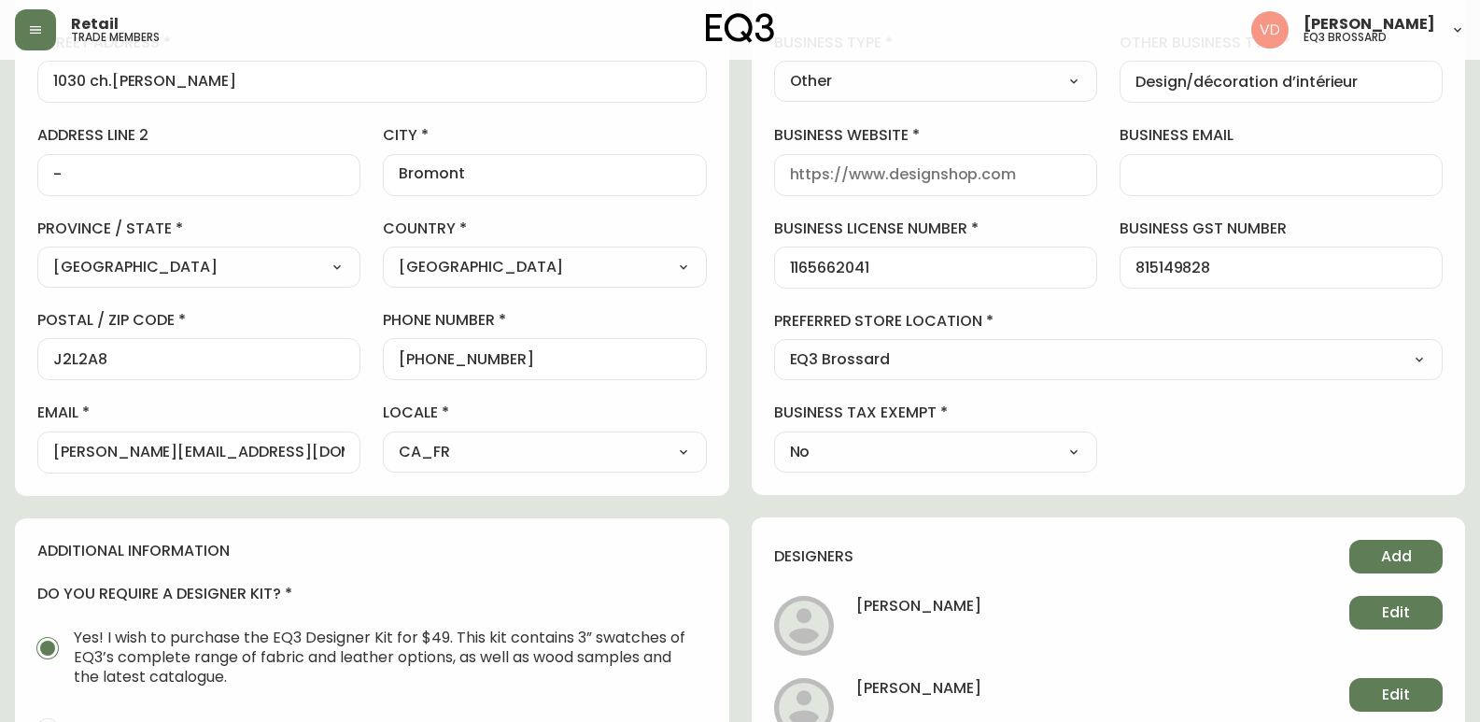
scroll to position [0, 0]
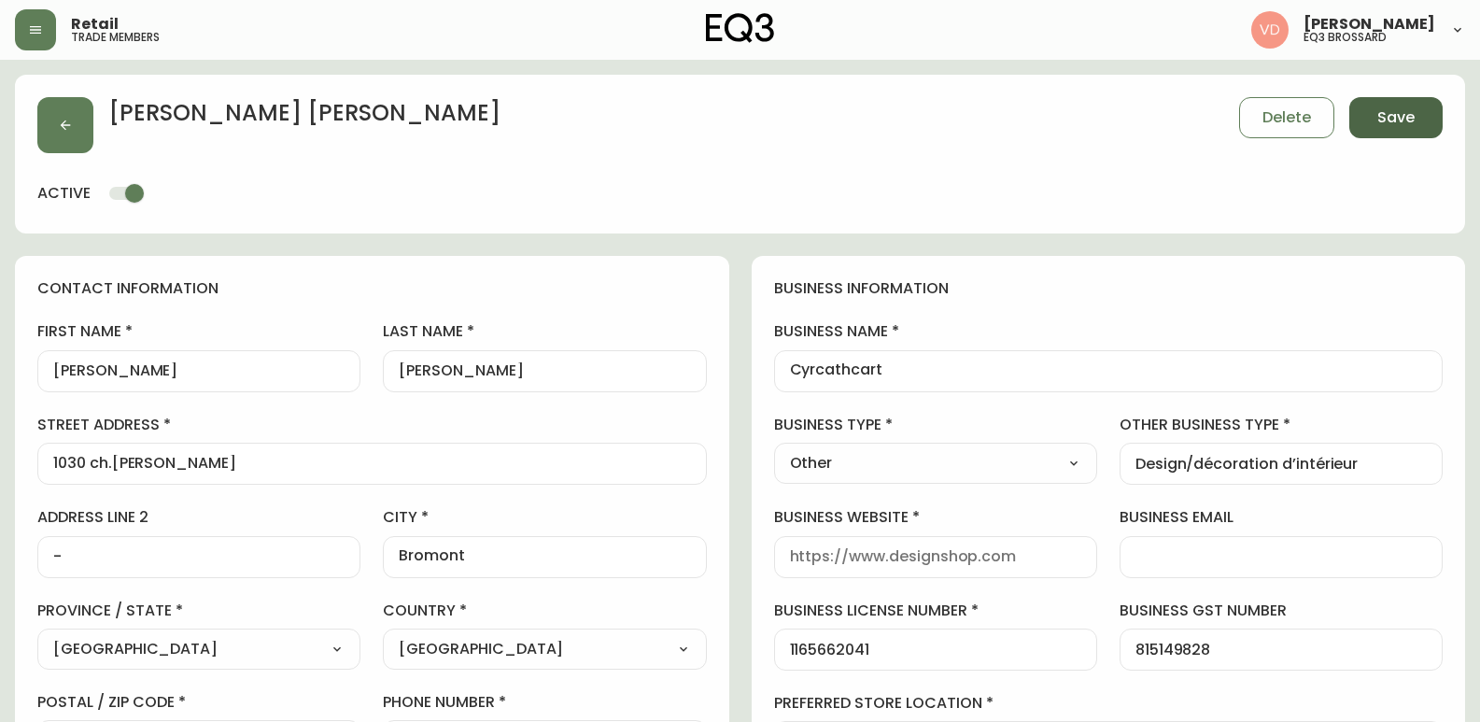
click at [1411, 132] on button "Save" at bounding box center [1395, 117] width 93 height 41
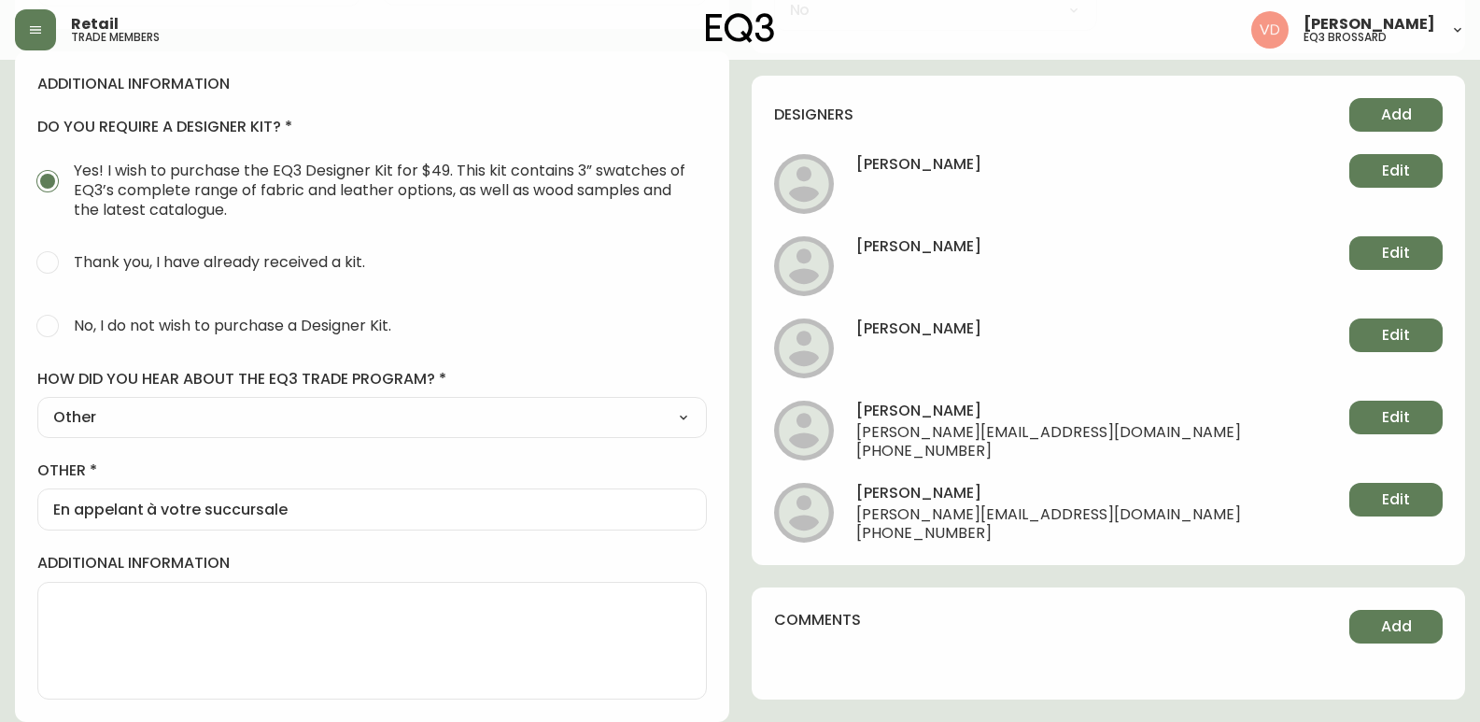
scroll to position [289, 0]
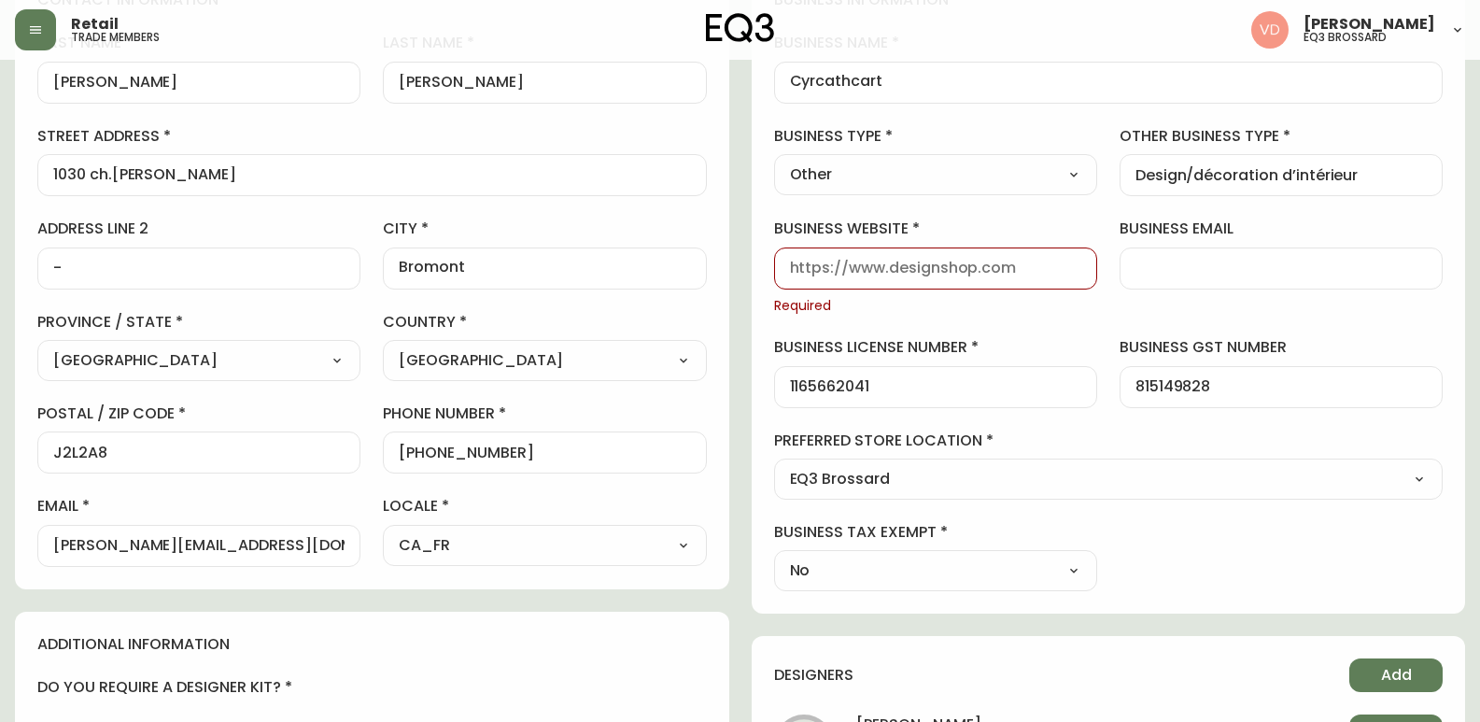
click at [949, 264] on input "business website" at bounding box center [935, 269] width 291 height 18
click at [910, 269] on input "business website" at bounding box center [935, 269] width 291 height 18
paste input "[URL][DOMAIN_NAME]"
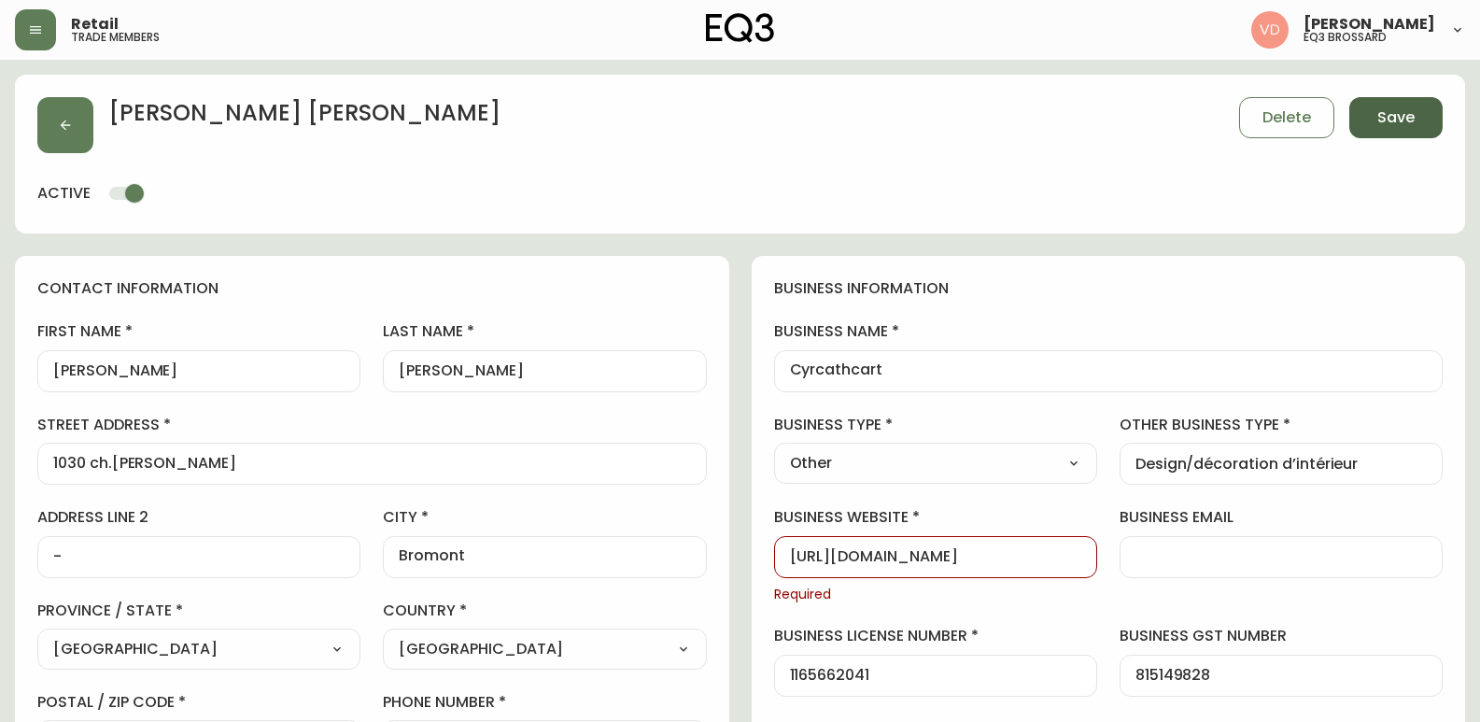
type input "[URL][DOMAIN_NAME]"
click at [1369, 131] on button "Save" at bounding box center [1395, 117] width 93 height 41
select select
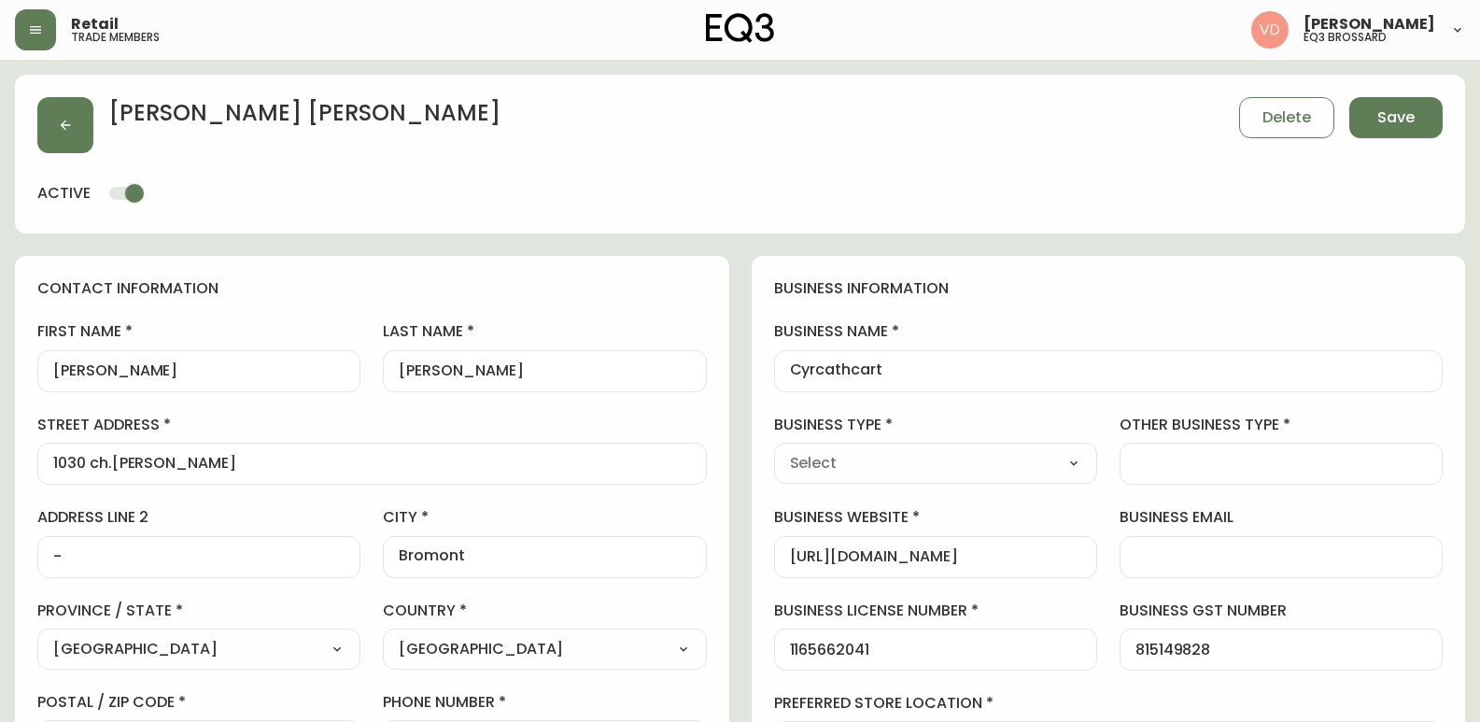
type input "Other"
select select "Other"
type input "Other"
select select "Other"
type input "Design/décoration d’intérieur"
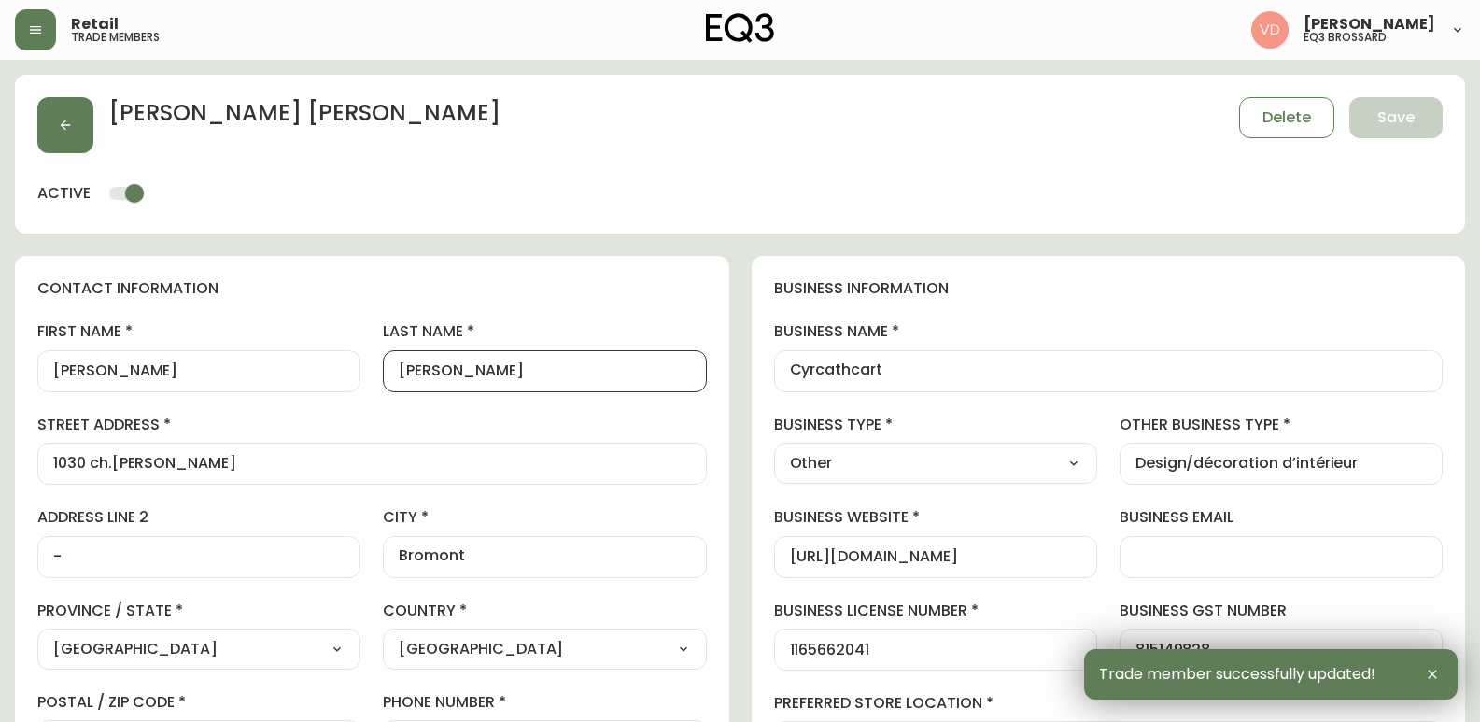
drag, startPoint x: 462, startPoint y: 369, endPoint x: 265, endPoint y: 371, distance: 197.0
click at [265, 371] on div "first name [PERSON_NAME] last name [PERSON_NAME][GEOGRAPHIC_DATA] address 1030 …" at bounding box center [371, 587] width 669 height 533
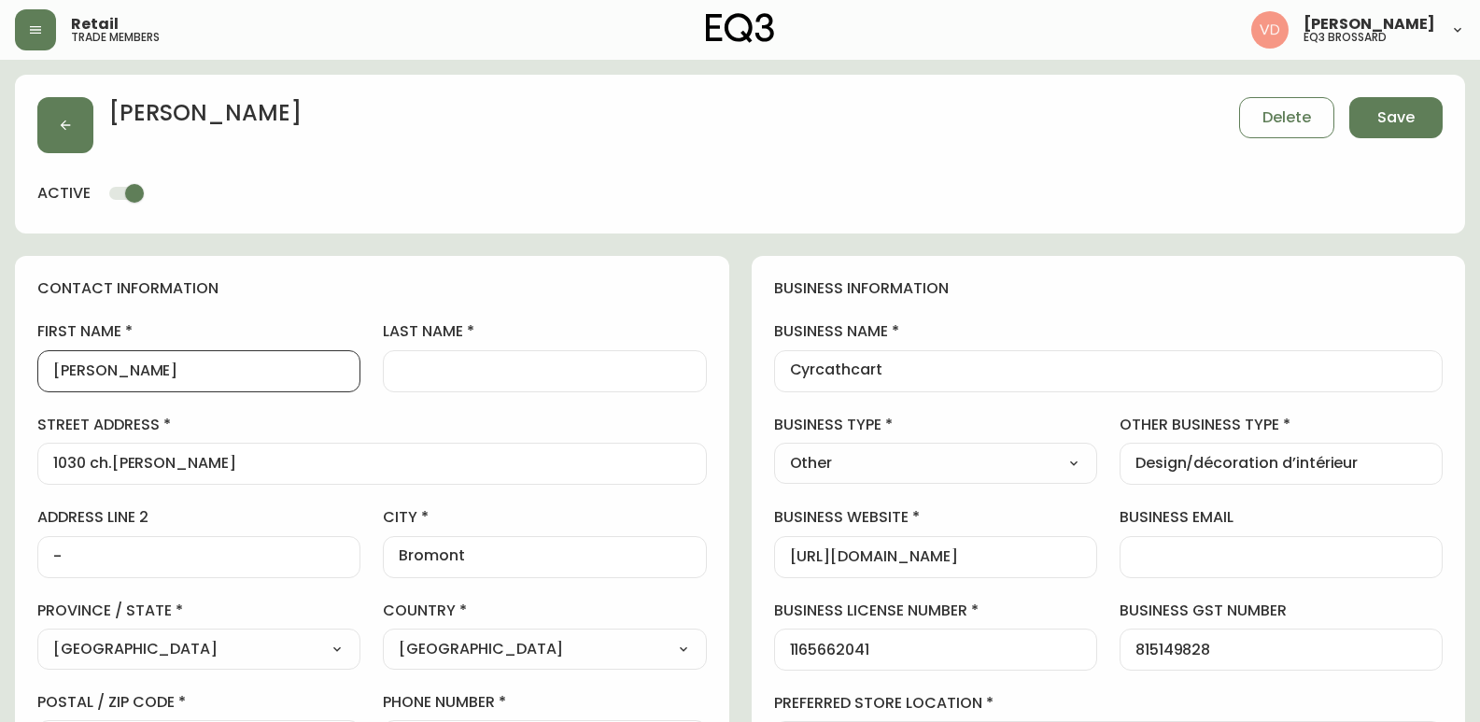
drag, startPoint x: 230, startPoint y: 366, endPoint x: 0, endPoint y: 372, distance: 229.8
type input "s"
type input "[PERSON_NAME]"
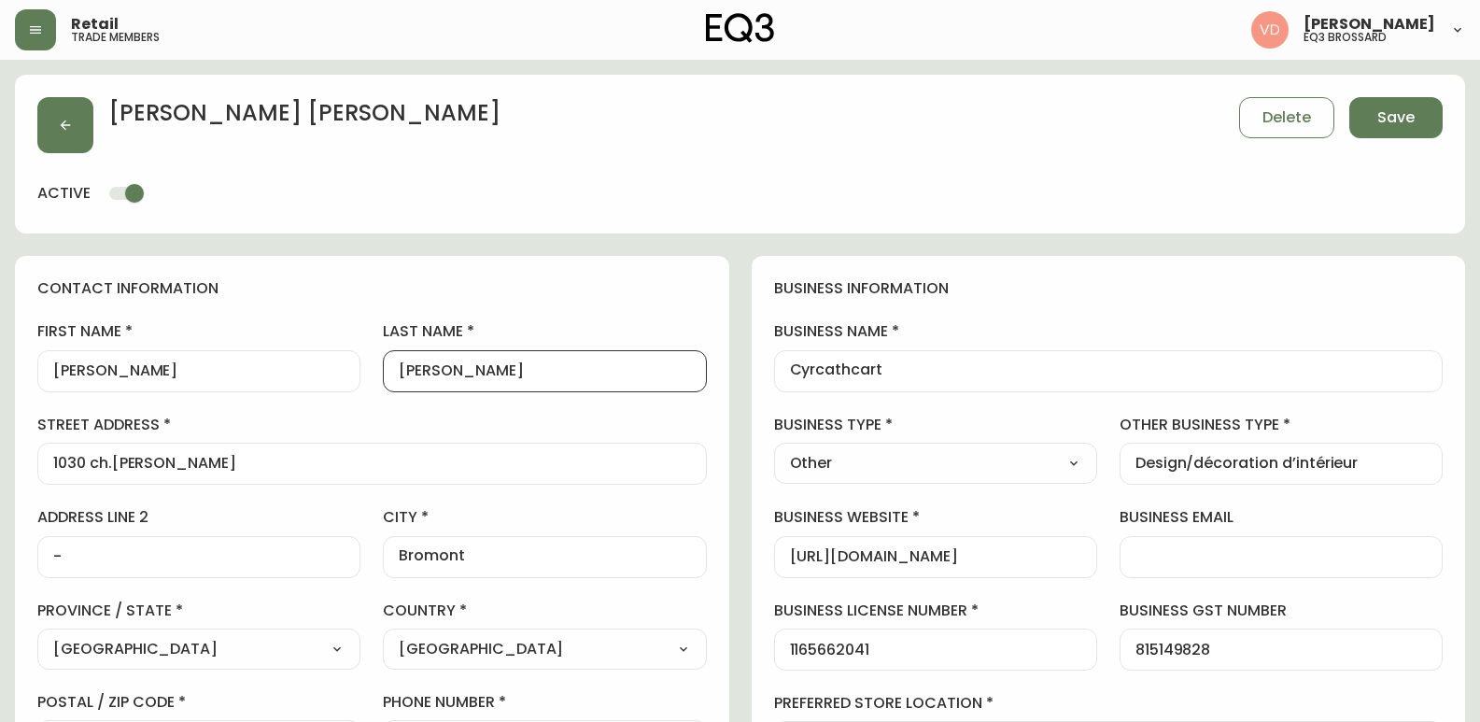
type input "[PERSON_NAME]"
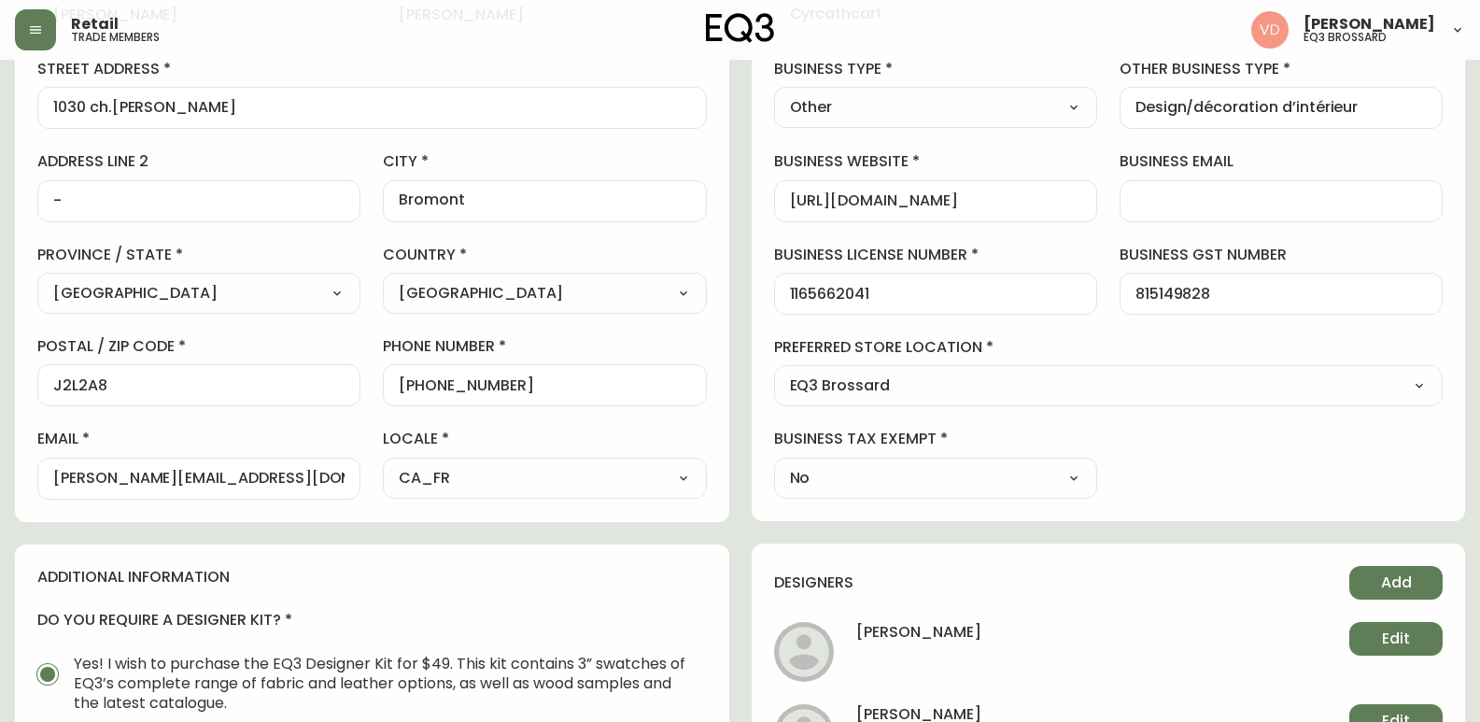
scroll to position [374, 0]
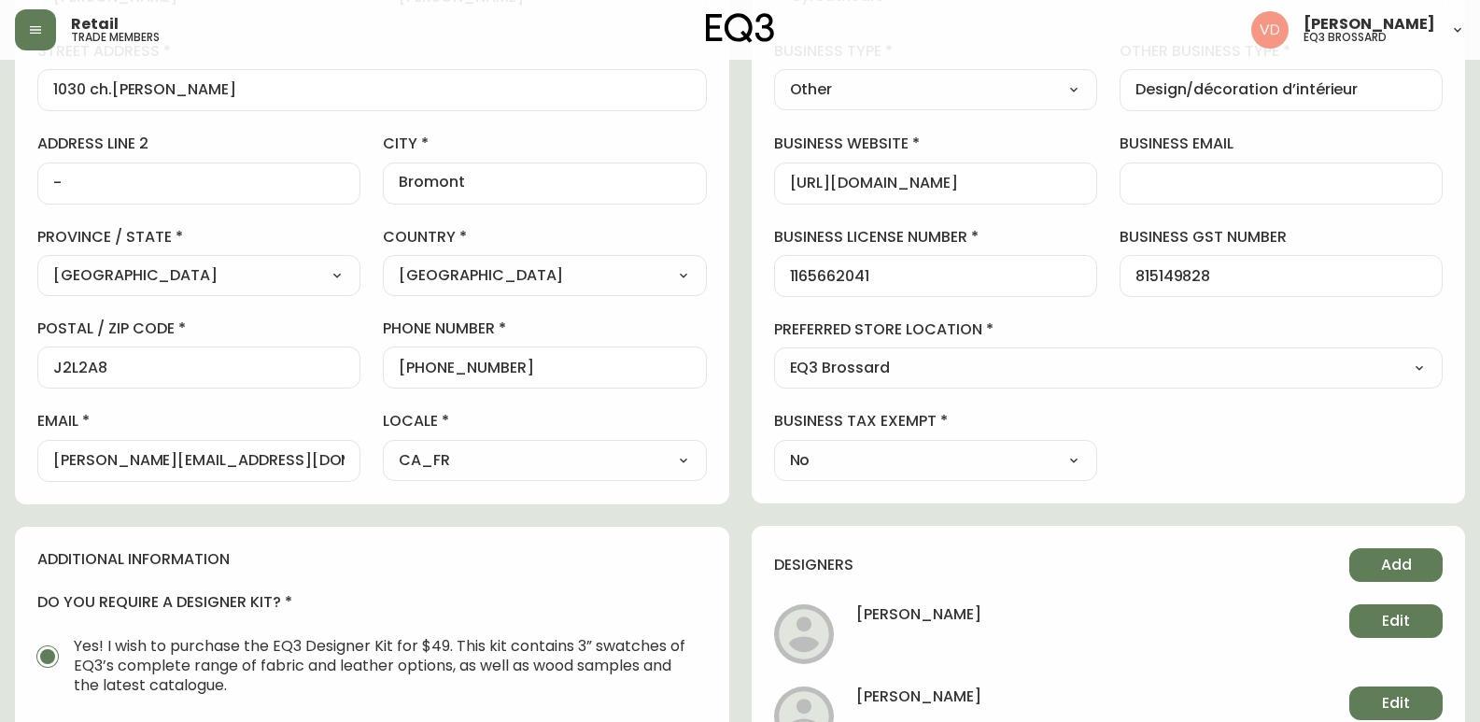
click at [22, 276] on div "contact information first name [PERSON_NAME] last name [PERSON_NAME] street add…" at bounding box center [372, 193] width 714 height 622
